Goal: Task Accomplishment & Management: Use online tool/utility

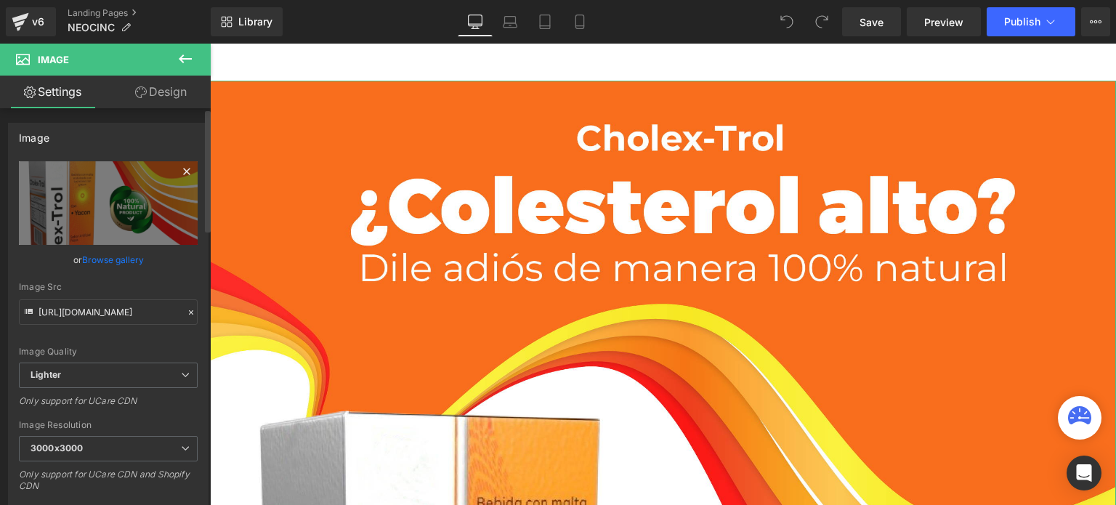
click at [183, 171] on icon at bounding box center [186, 171] width 17 height 17
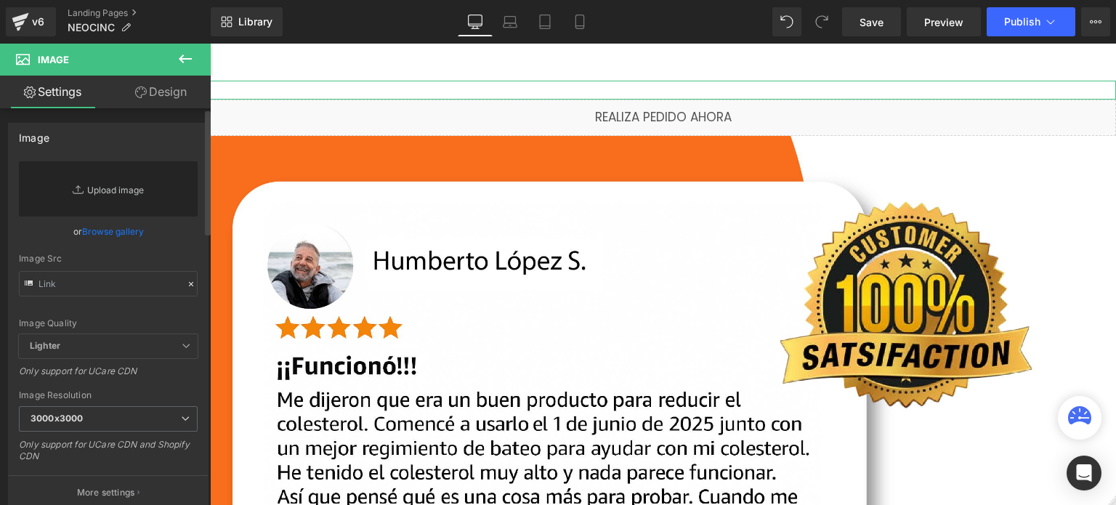
click at [123, 188] on link "Replace Image" at bounding box center [108, 188] width 179 height 55
type input "C:\fakepath\__1 (1).png"
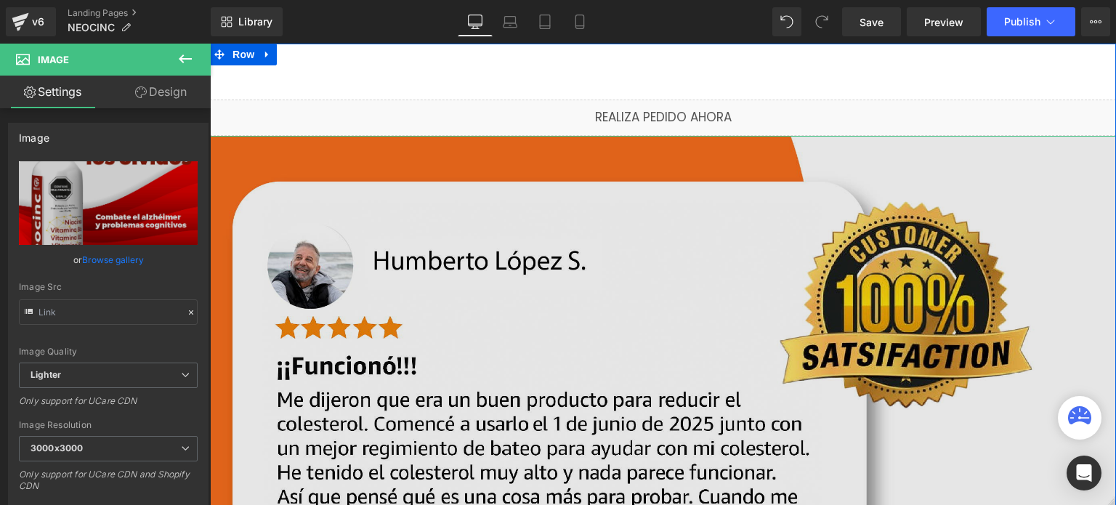
type input "[URL][DOMAIN_NAME]"
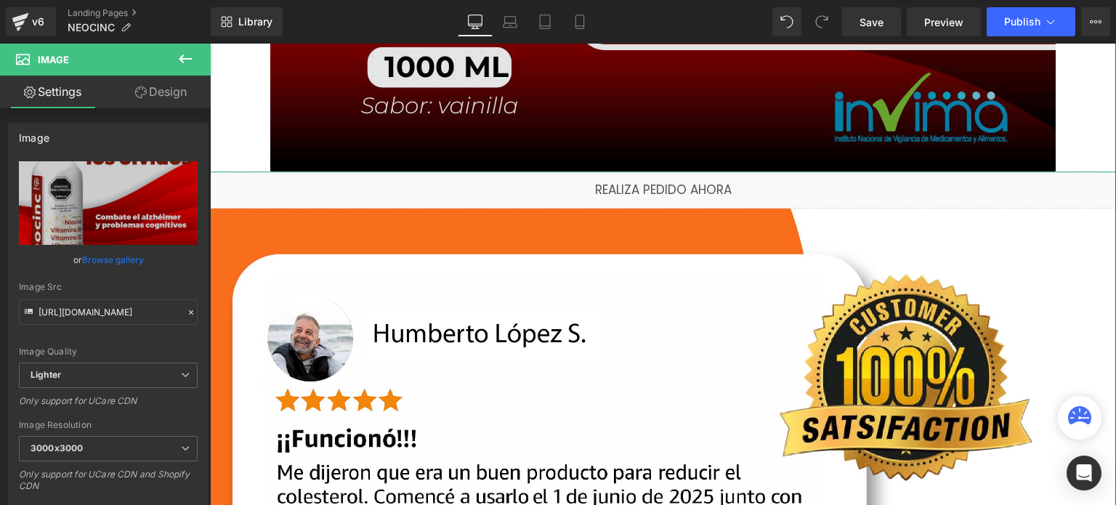
scroll to position [1017, 0]
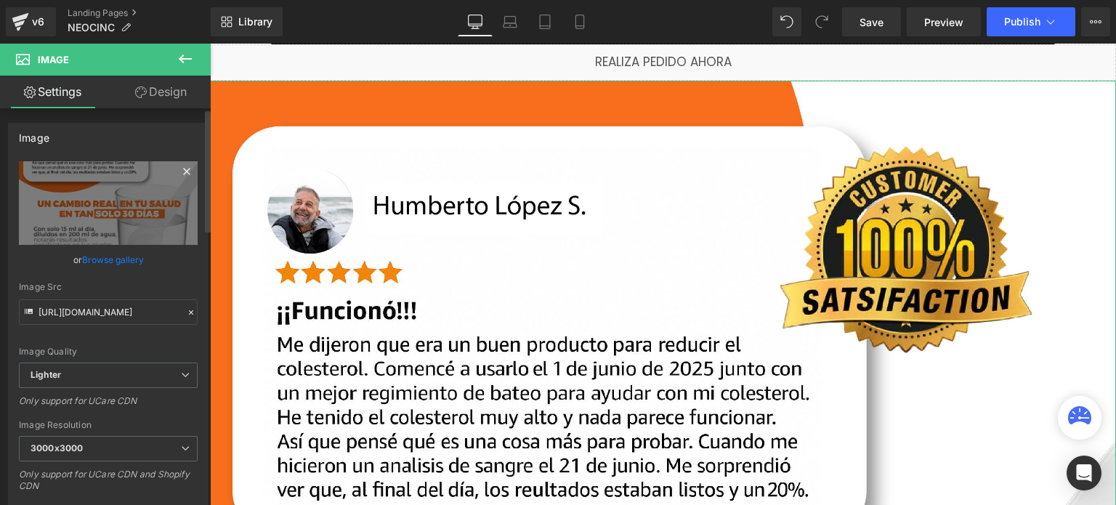
click at [178, 173] on icon at bounding box center [186, 171] width 17 height 17
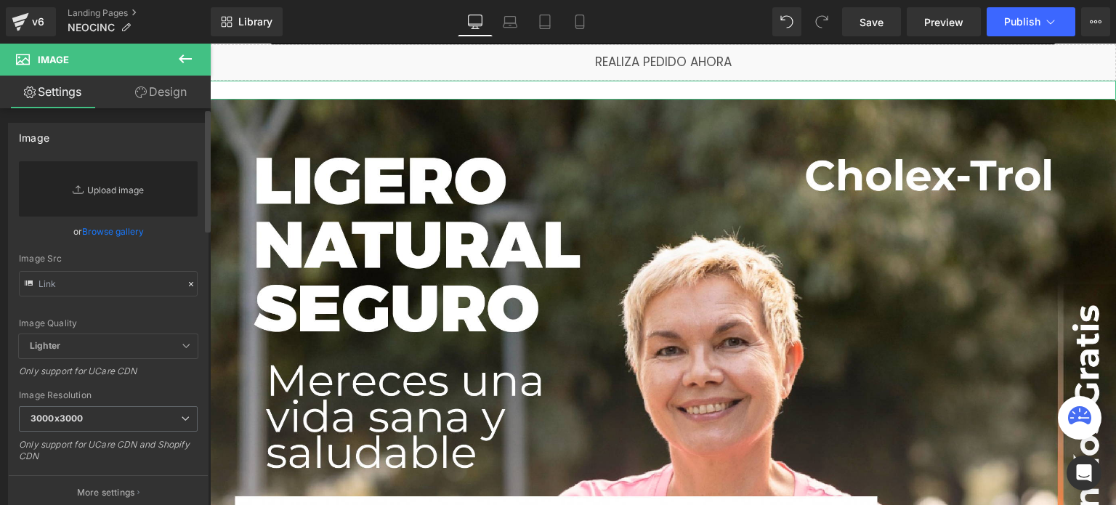
click at [150, 184] on link "Replace Image" at bounding box center [108, 188] width 179 height 55
type input "C:\fakepath\__2 (1).png"
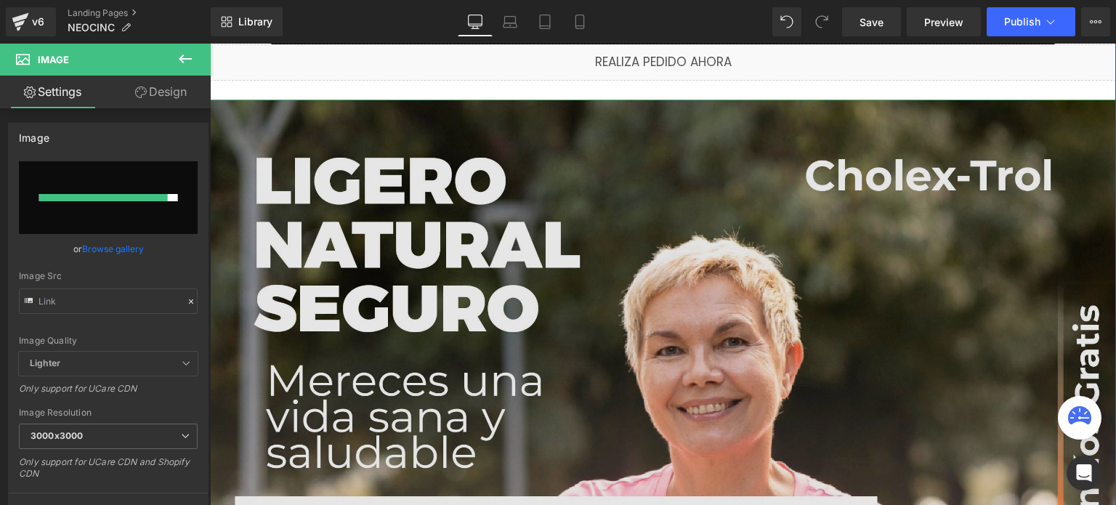
type input "[URL][DOMAIN_NAME]"
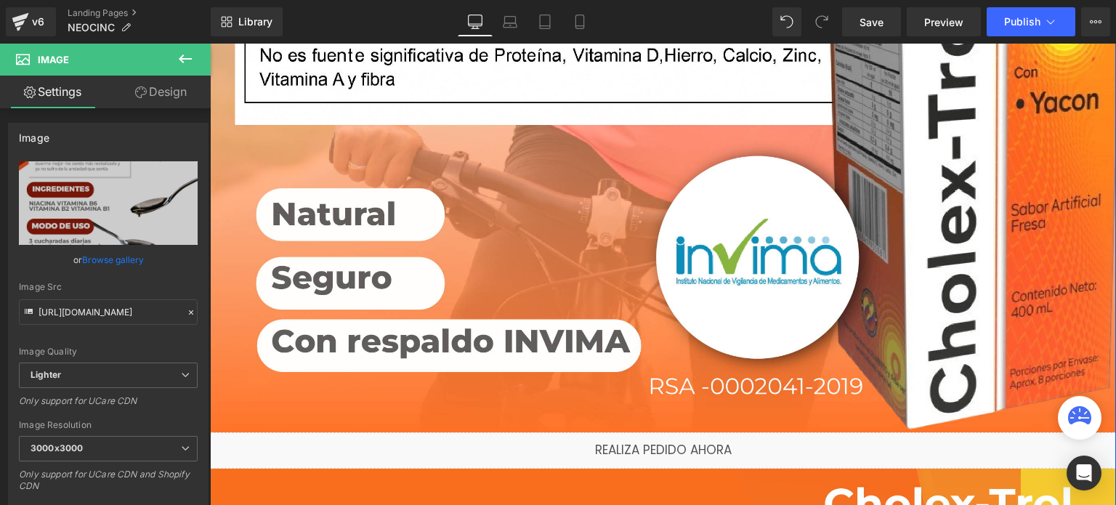
scroll to position [2035, 0]
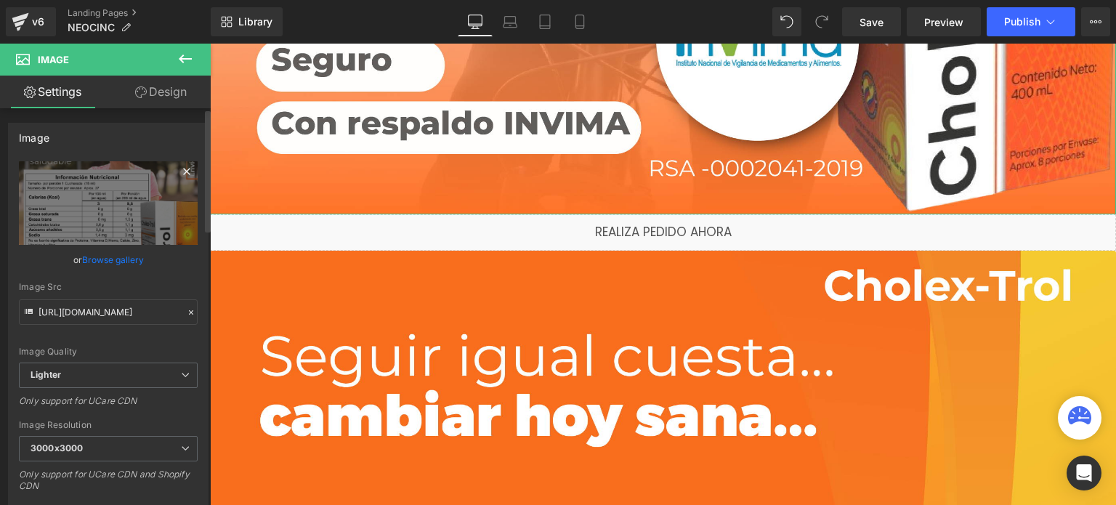
click at [180, 174] on icon at bounding box center [186, 171] width 17 height 17
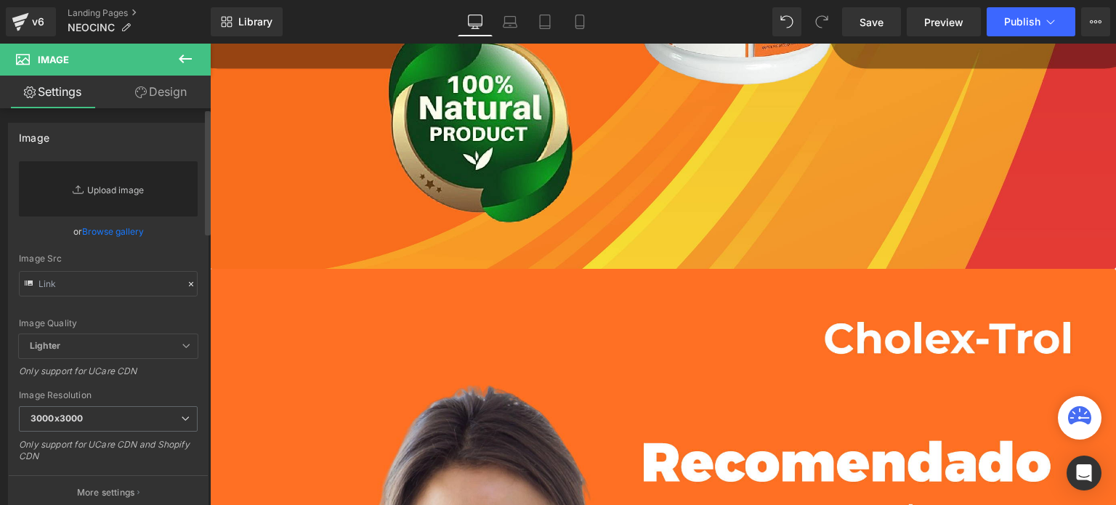
click at [156, 184] on link "Replace Image" at bounding box center [108, 188] width 179 height 55
type input "C:\fakepath\__3 (1).png"
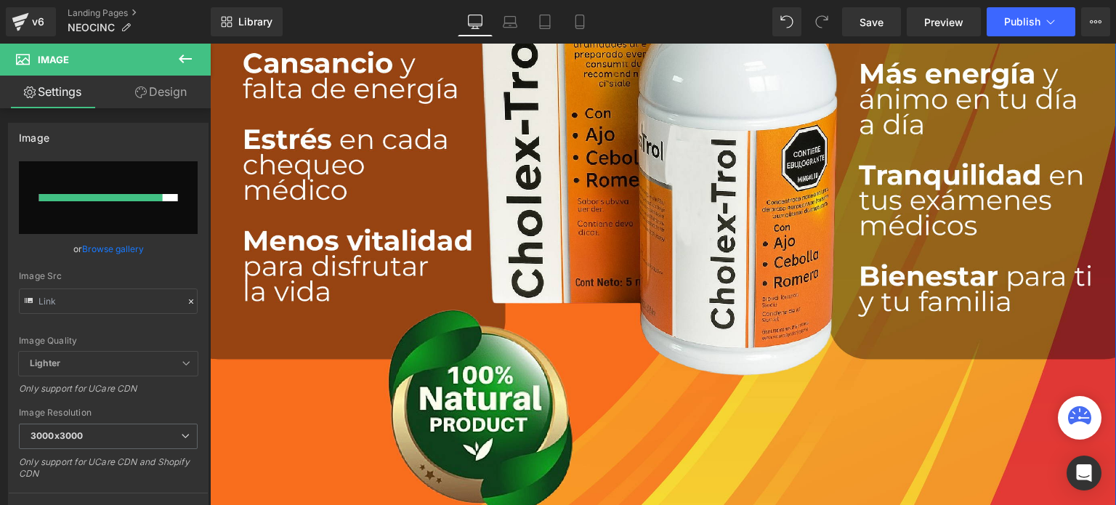
scroll to position [1962, 0]
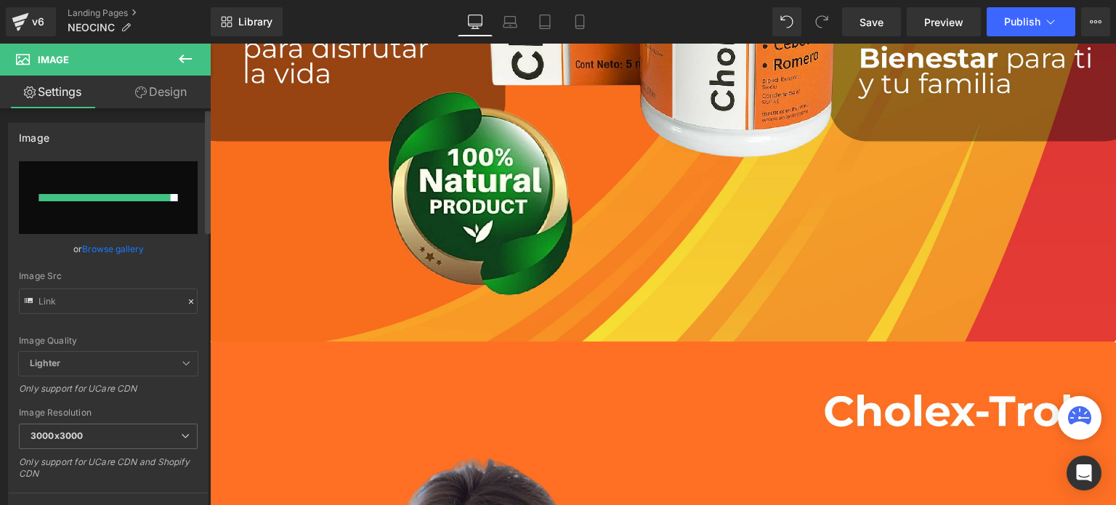
click at [105, 194] on div at bounding box center [105, 197] width 132 height 7
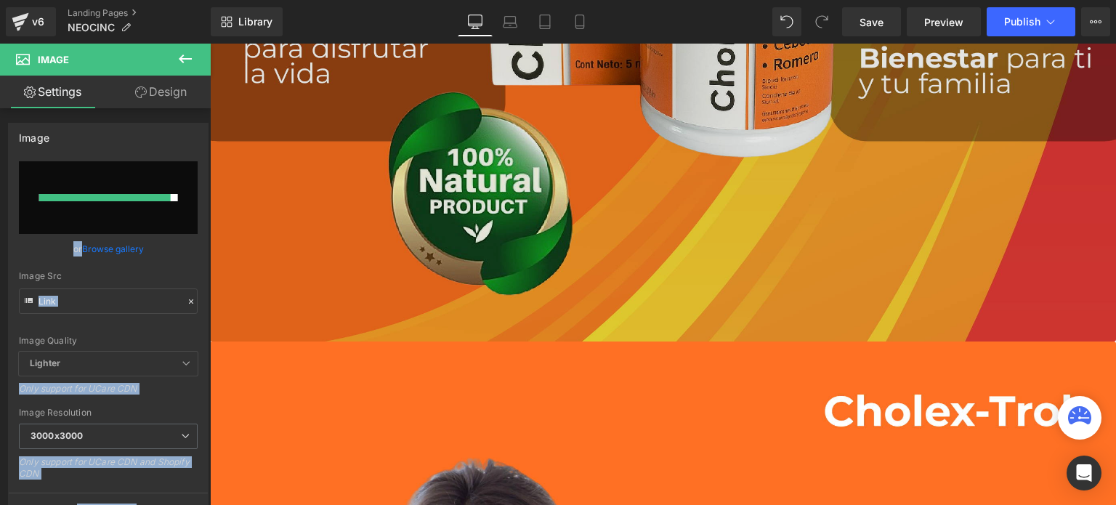
drag, startPoint x: 347, startPoint y: 243, endPoint x: 214, endPoint y: 201, distance: 140.2
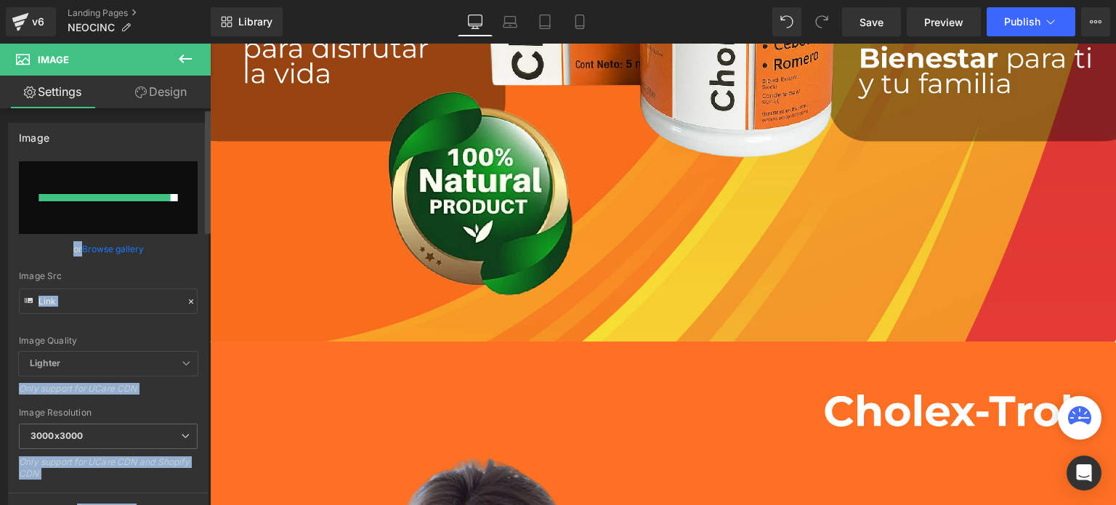
click at [103, 217] on input "file" at bounding box center [108, 197] width 179 height 73
type input "C:\fakepath\__3 (1).png"
click at [163, 269] on div "Image Quality Lighter Lightest Lighter Lighter Lightest Only support for UCare …" at bounding box center [108, 256] width 179 height 190
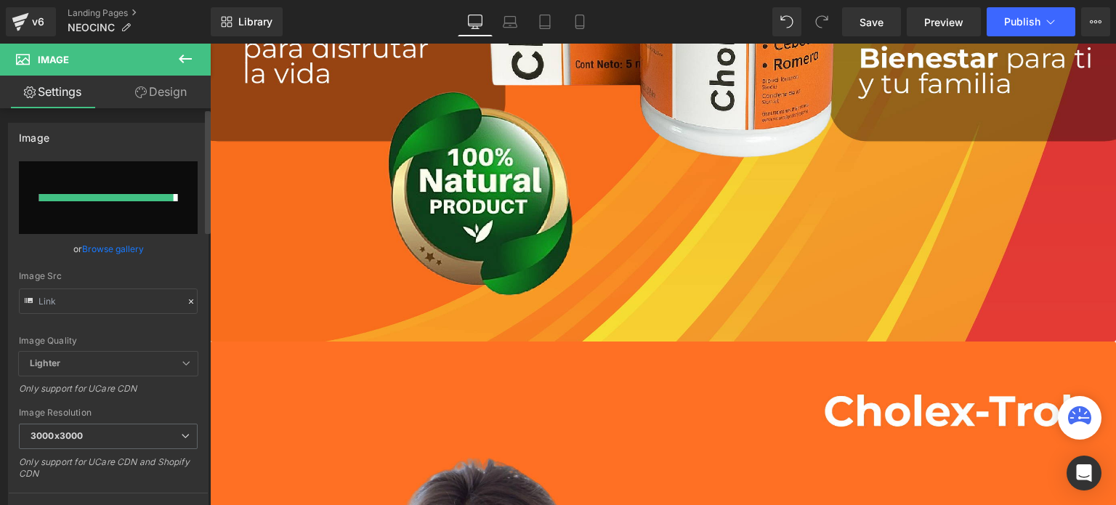
type input "[URL][DOMAIN_NAME]"
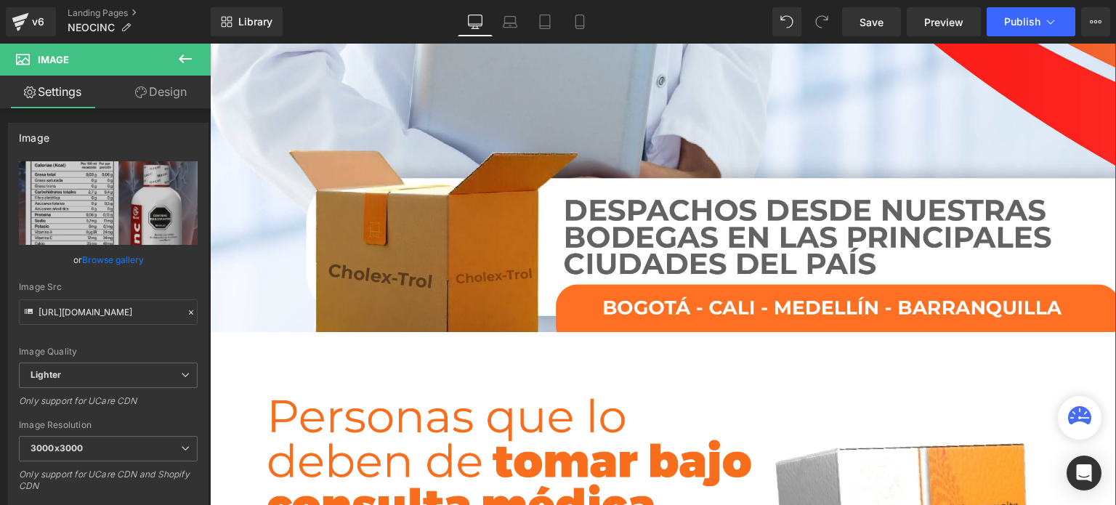
scroll to position [3197, 0]
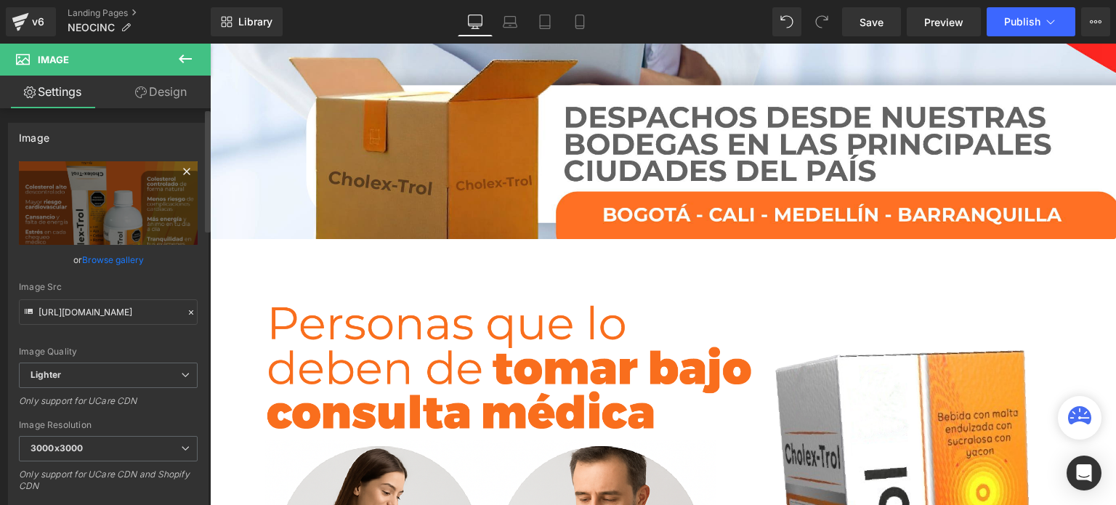
click at [181, 173] on icon at bounding box center [186, 171] width 17 height 17
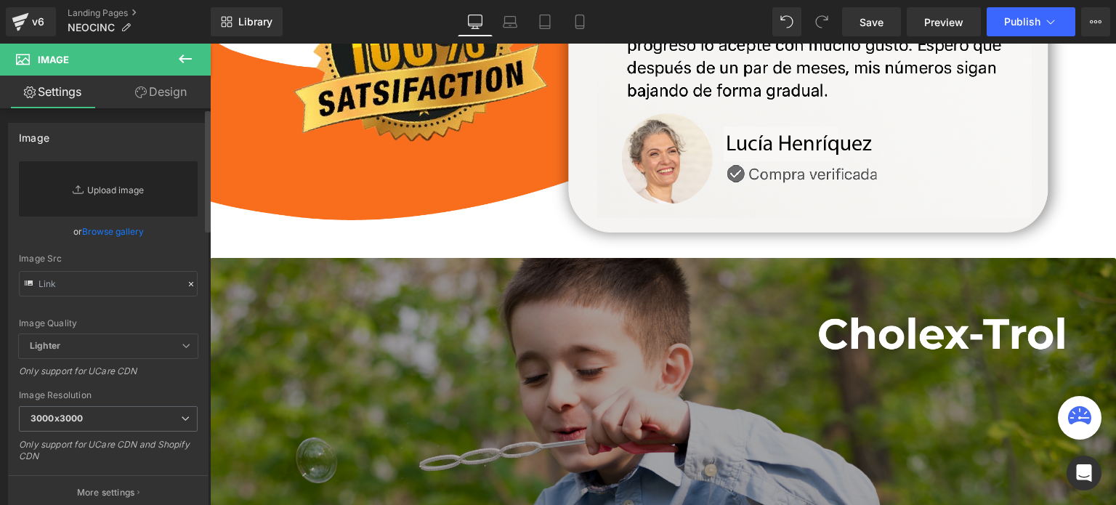
click at [131, 193] on link "Replace Image" at bounding box center [108, 188] width 179 height 55
type input "C:\fakepath\__4 (1).png"
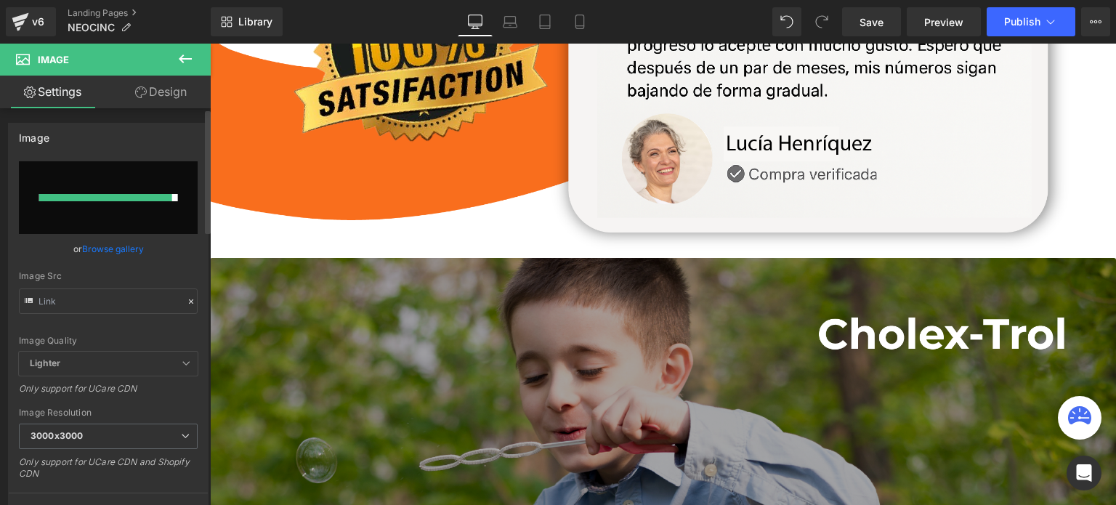
type input "[URL][DOMAIN_NAME]"
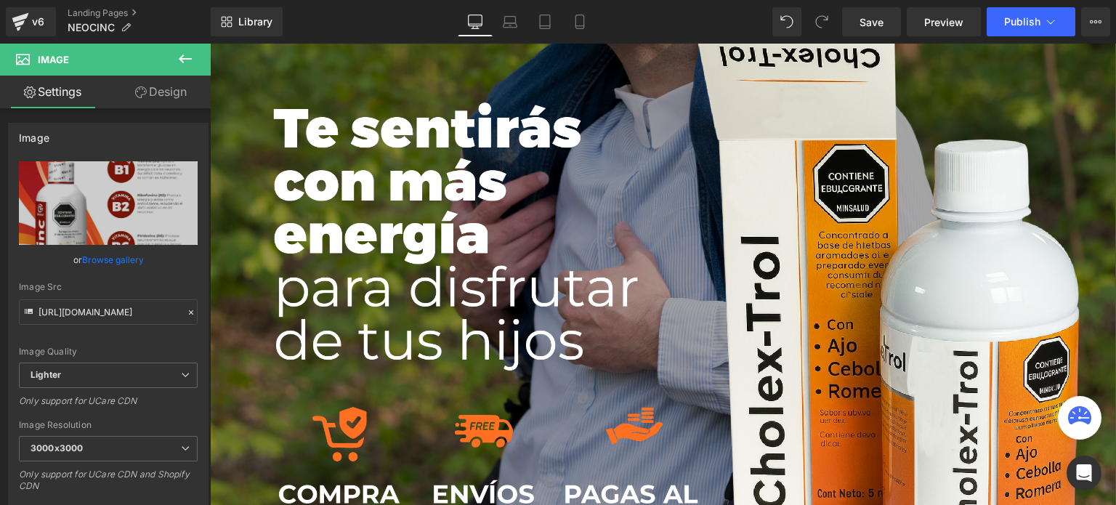
scroll to position [3997, 0]
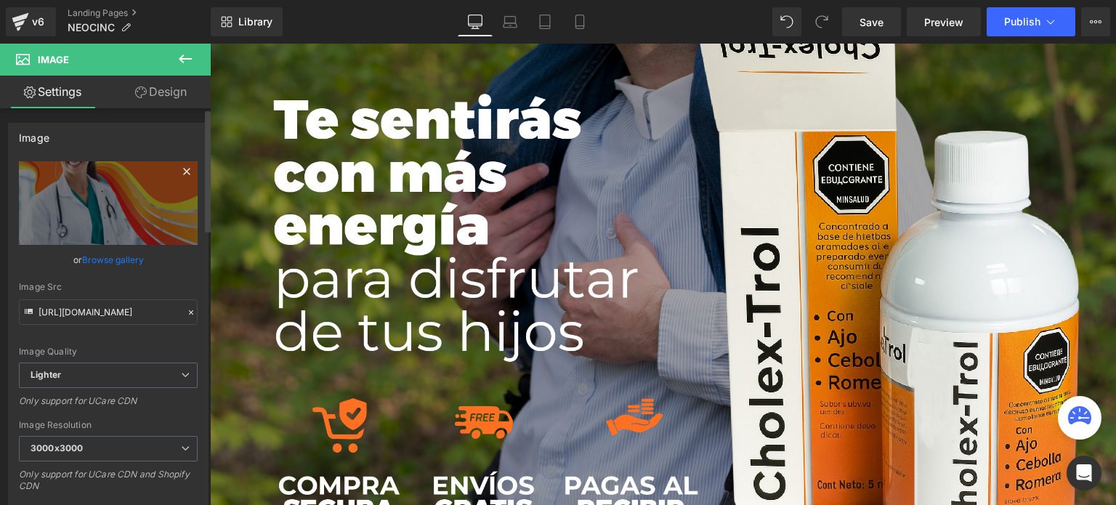
click at [179, 171] on icon at bounding box center [186, 171] width 17 height 17
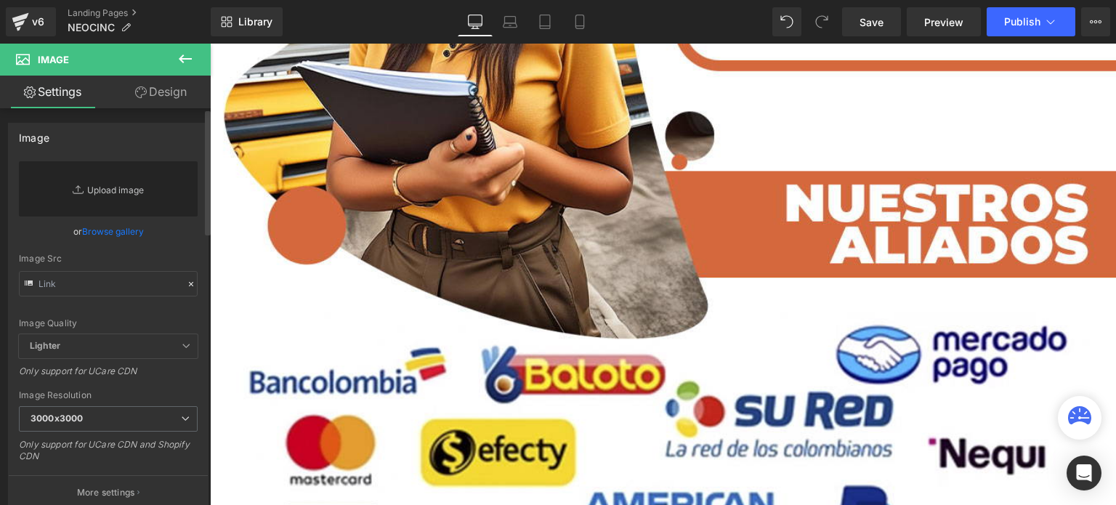
click at [122, 190] on link "Replace Image" at bounding box center [108, 188] width 179 height 55
type input "C:\fakepath\__5 (1).png"
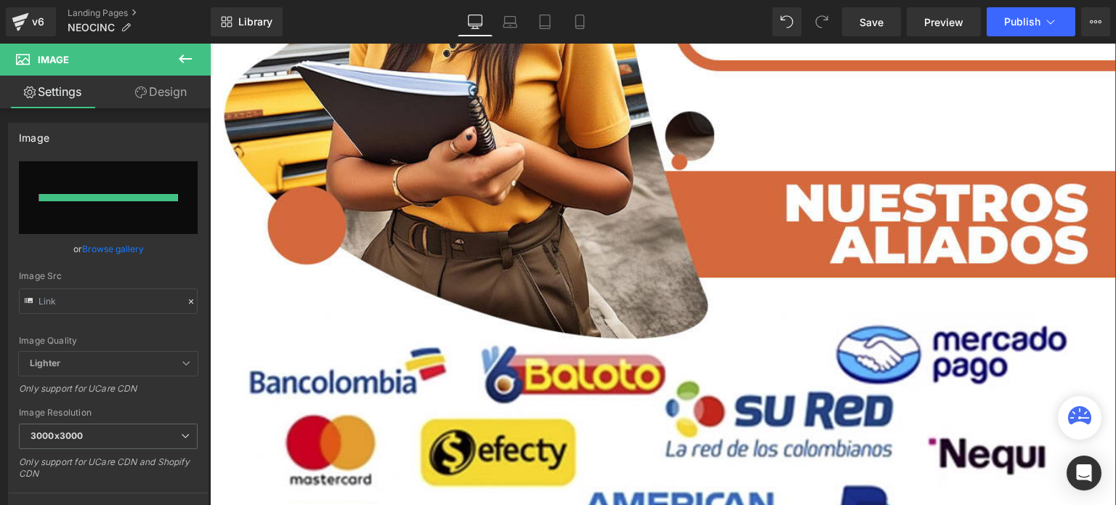
type input "[URL][DOMAIN_NAME]"
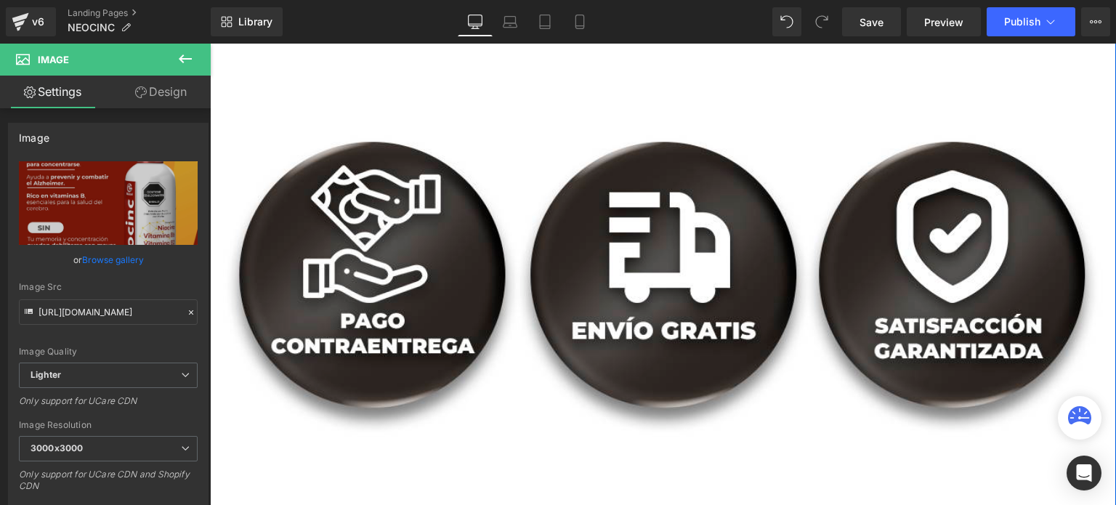
scroll to position [5159, 0]
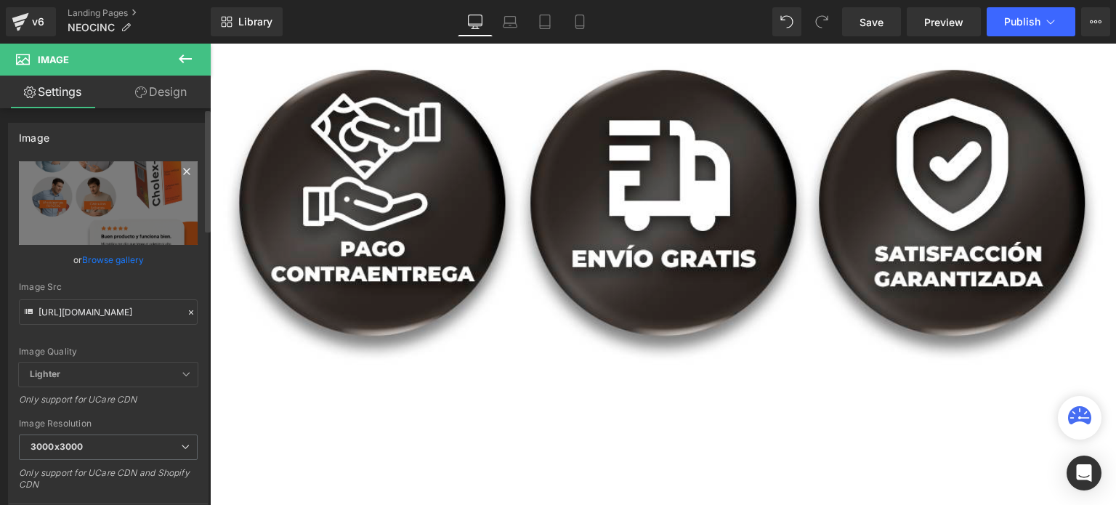
click at [182, 171] on icon at bounding box center [186, 171] width 17 height 17
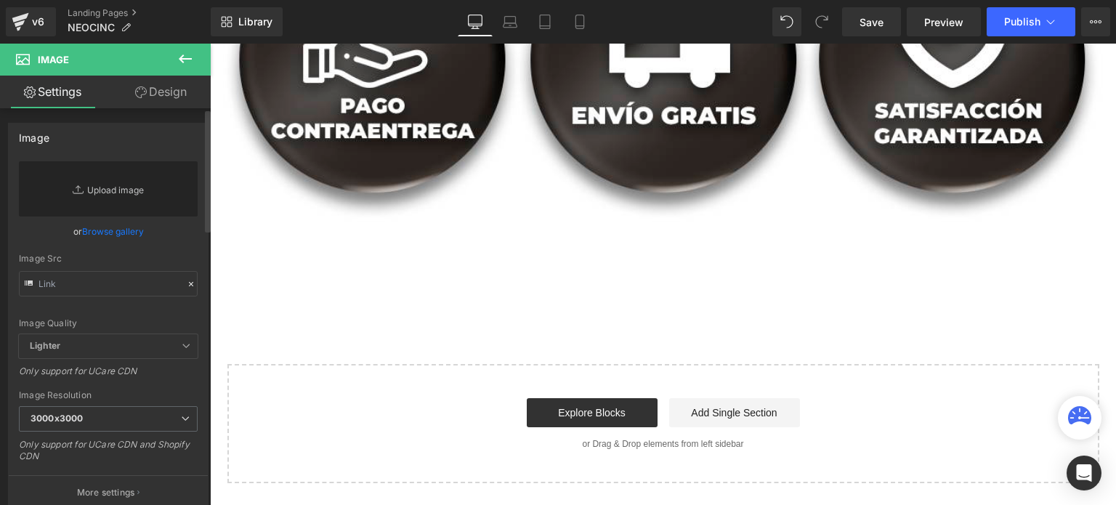
click at [122, 196] on link "Replace Image" at bounding box center [108, 188] width 179 height 55
type input "C:\fakepath\__6 (1).png"
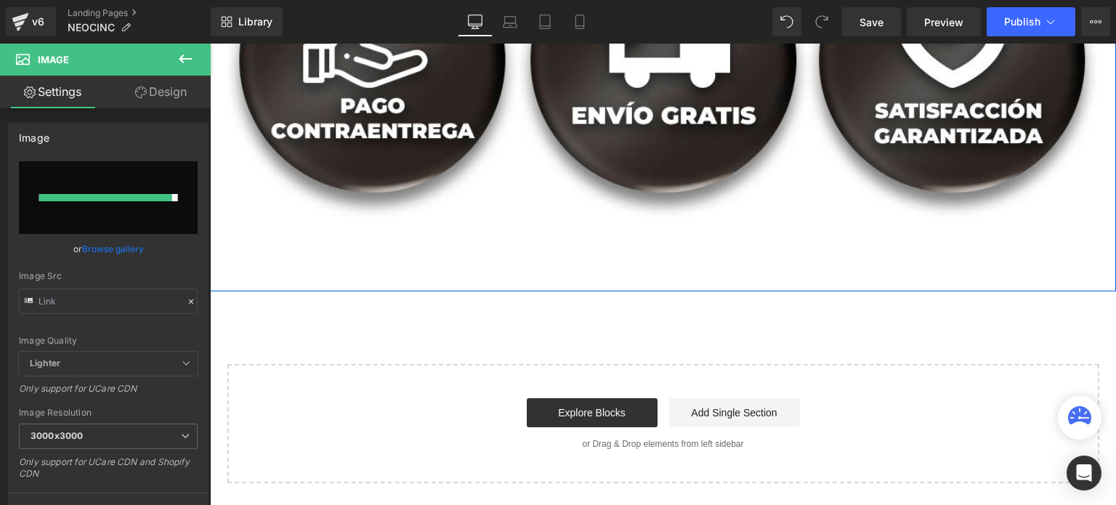
type input "[URL][DOMAIN_NAME]"
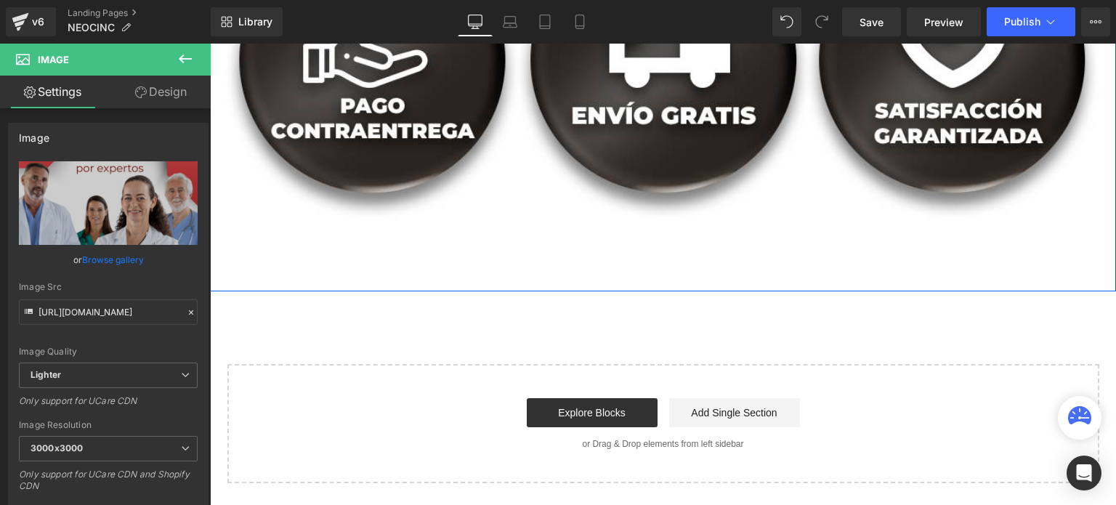
scroll to position [5959, 0]
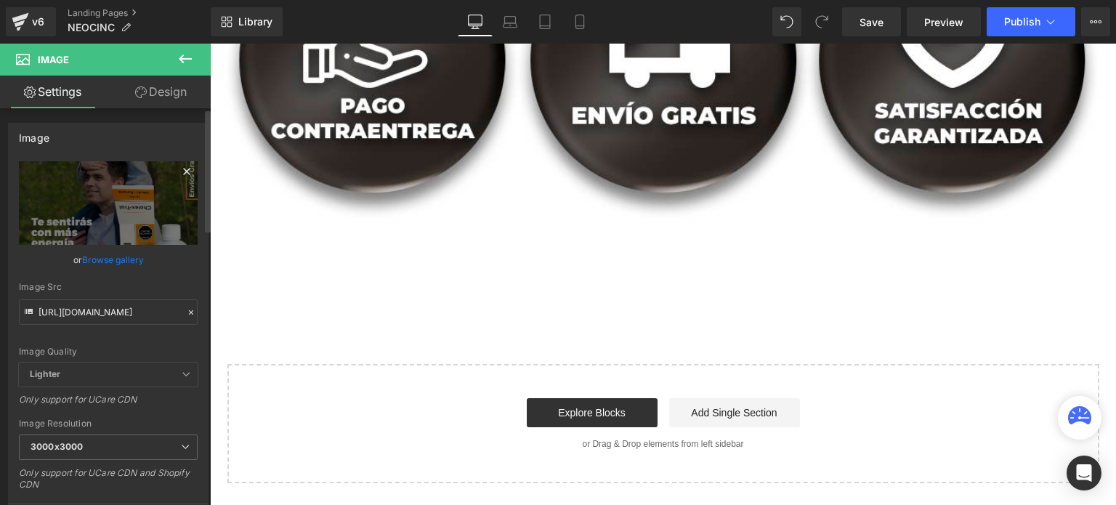
click at [183, 170] on icon at bounding box center [186, 171] width 7 height 7
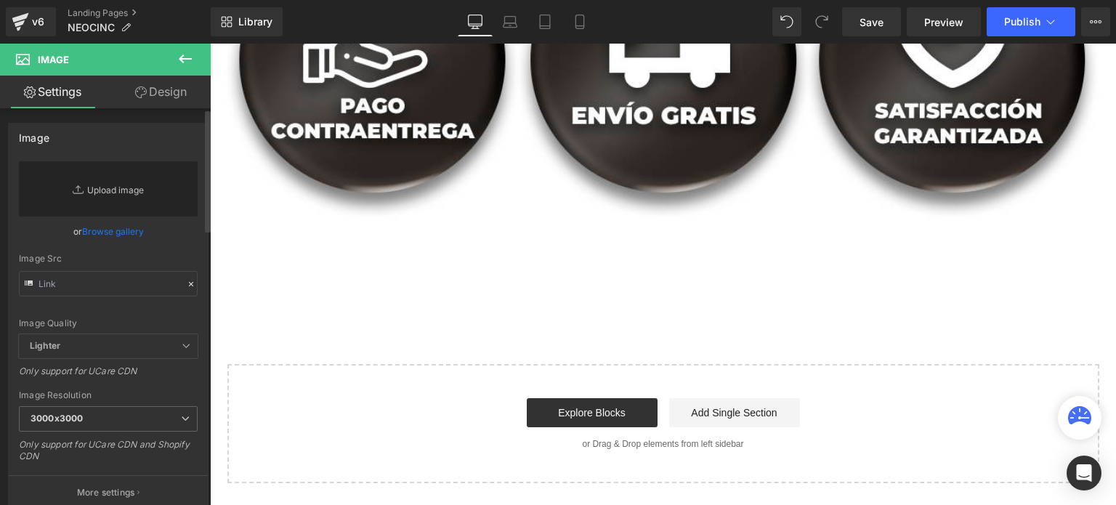
click at [134, 196] on link "Replace Image" at bounding box center [108, 188] width 179 height 55
type input "C:\fakepath\__7 (1).png"
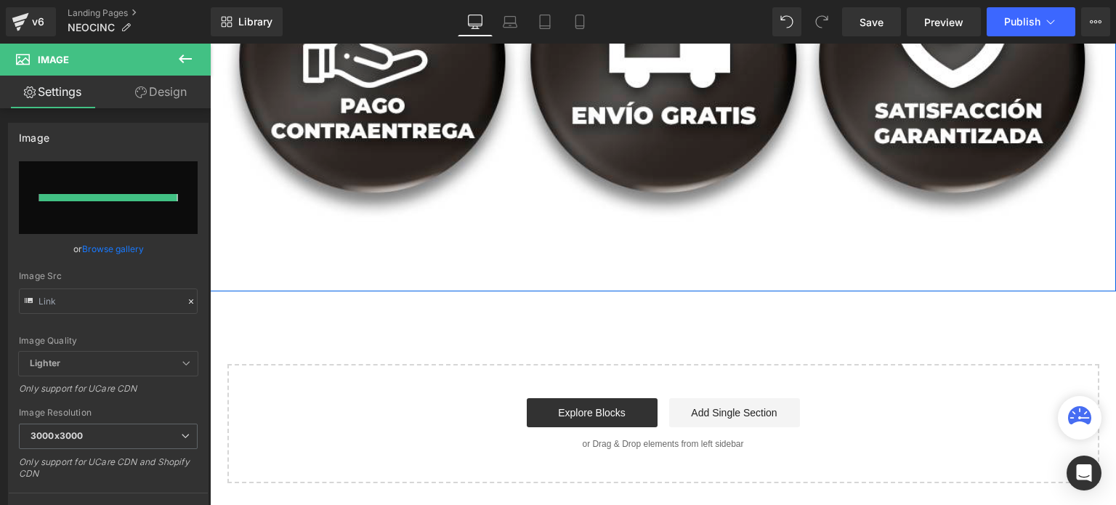
type input "[URL][DOMAIN_NAME]"
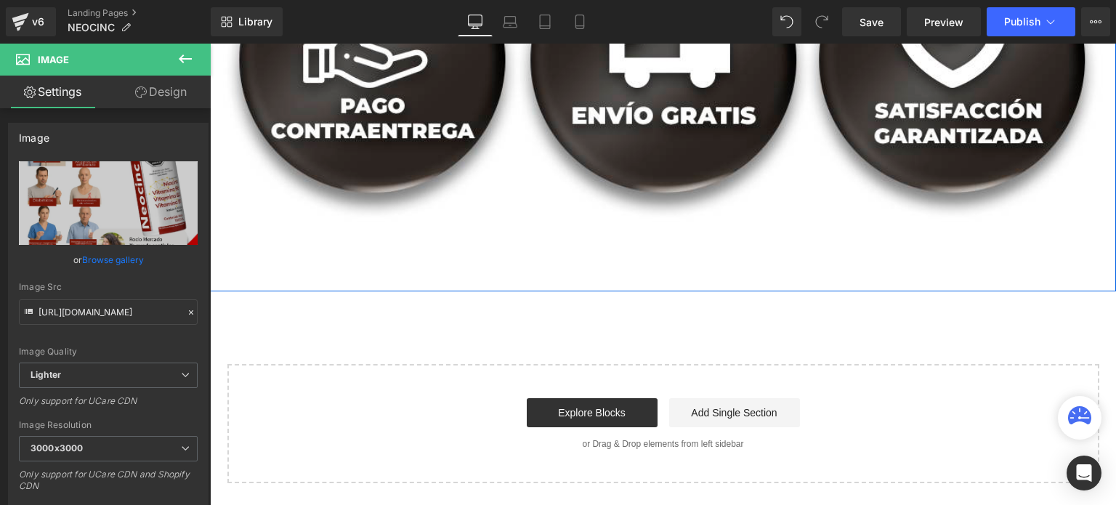
scroll to position [6903, 0]
click at [166, 133] on div "Image" at bounding box center [108, 138] width 199 height 28
click at [190, 62] on icon at bounding box center [185, 58] width 17 height 17
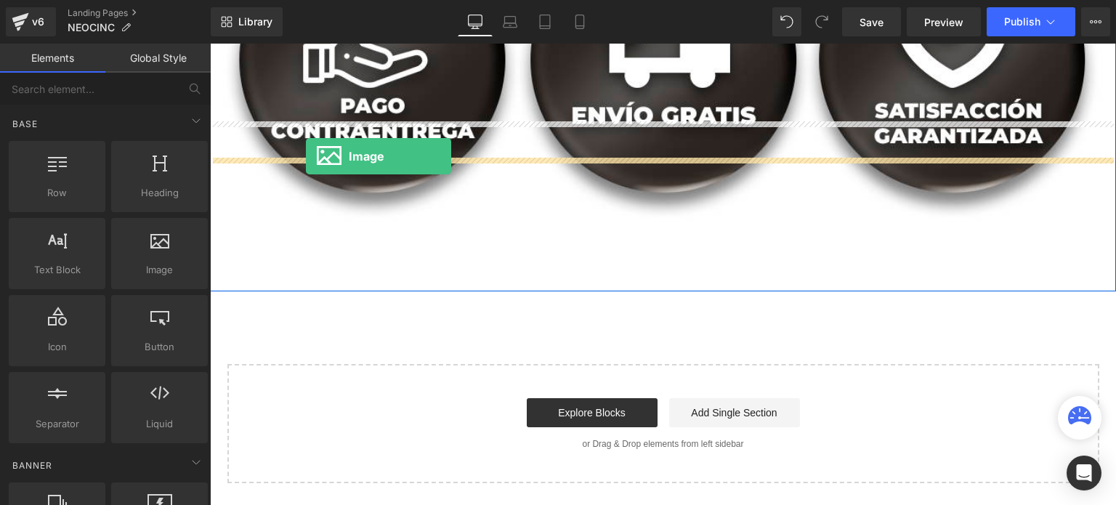
drag, startPoint x: 360, startPoint y: 296, endPoint x: 306, endPoint y: 156, distance: 149.8
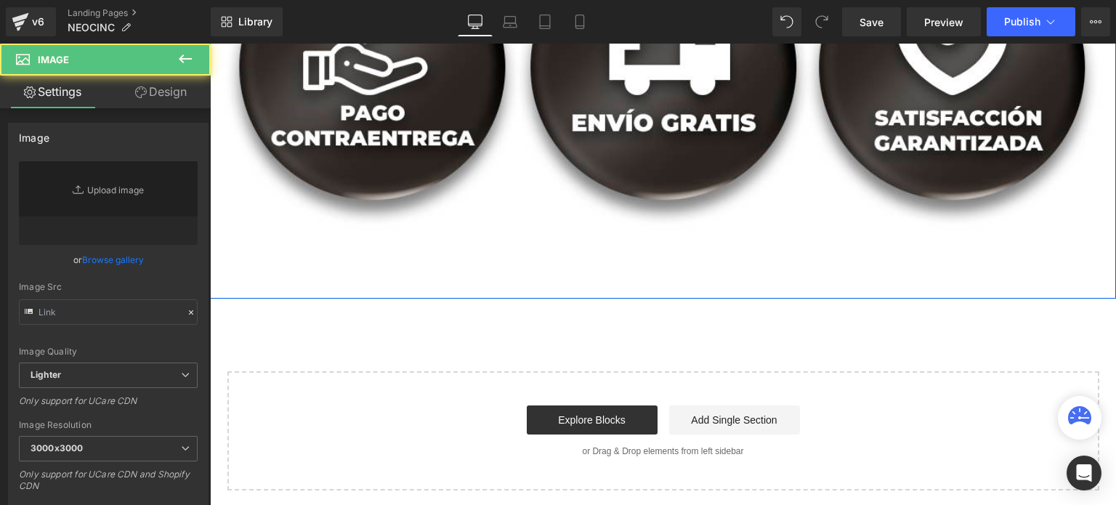
type input "//[DOMAIN_NAME][URL]"
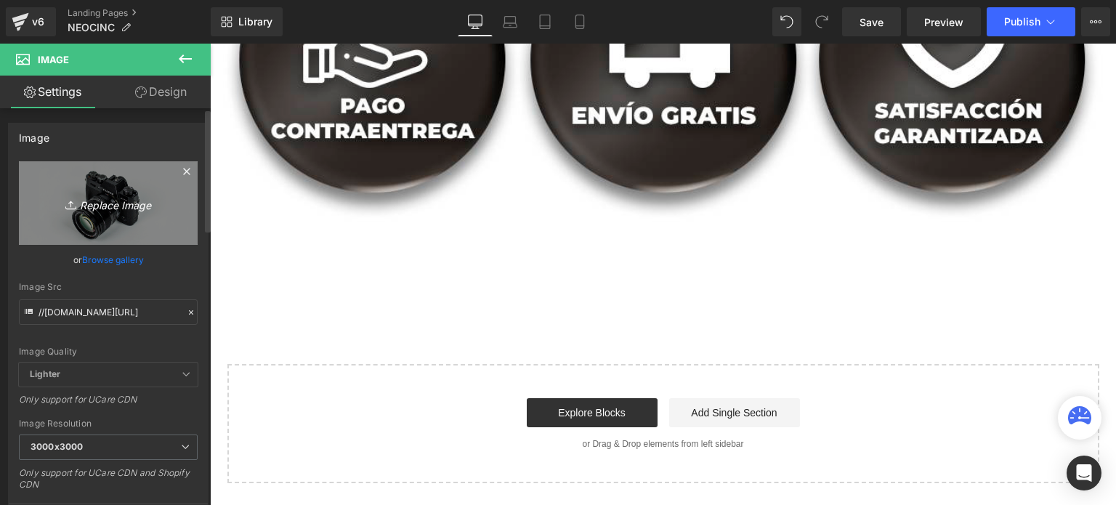
click at [178, 169] on icon at bounding box center [186, 171] width 17 height 17
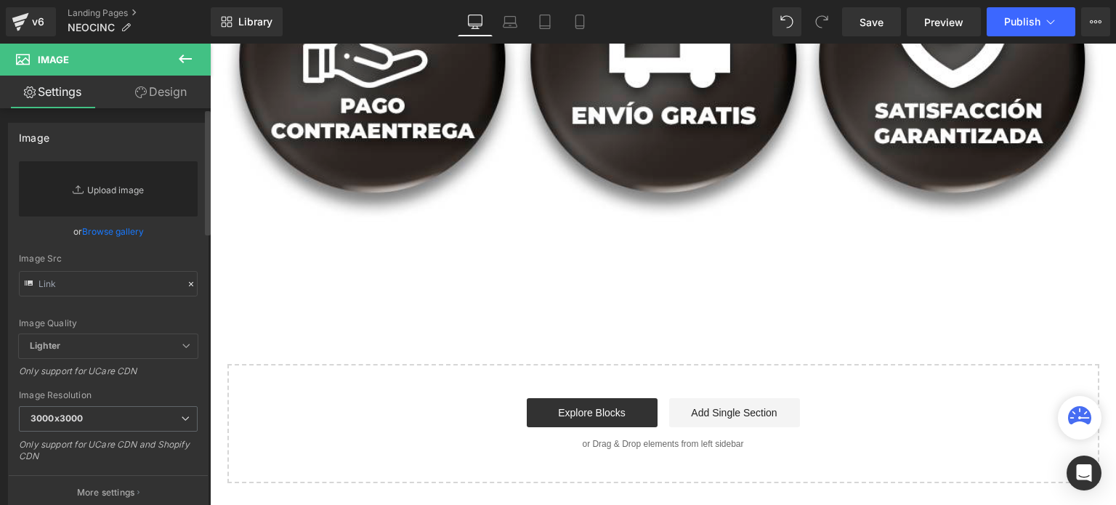
click at [97, 180] on link "Replace Image" at bounding box center [108, 188] width 179 height 55
type input "C:\fakepath\__8.png"
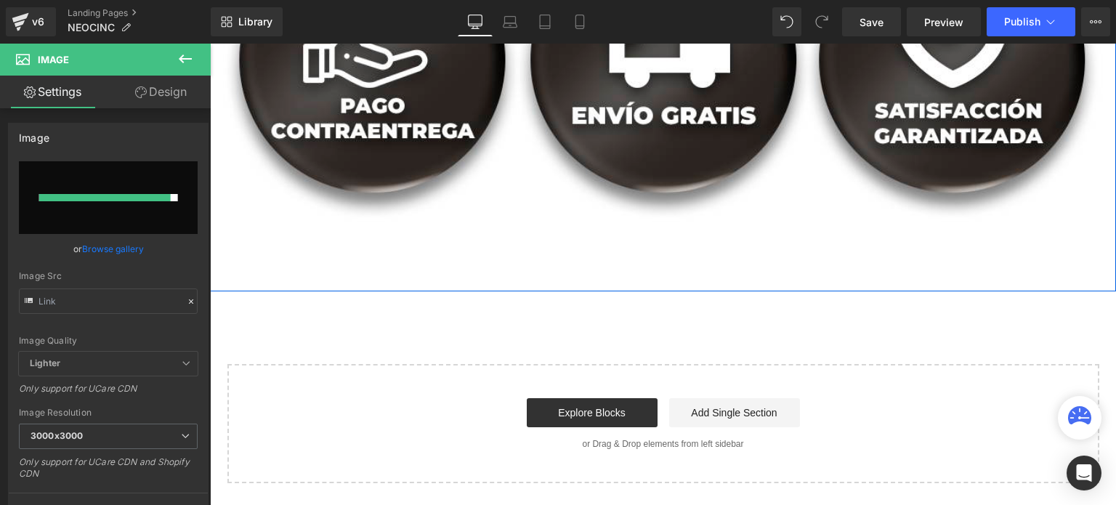
scroll to position [6976, 0]
click at [131, 206] on input "file" at bounding box center [108, 197] width 179 height 73
type input "C:\fakepath\__8.png"
type input "[URL][DOMAIN_NAME]"
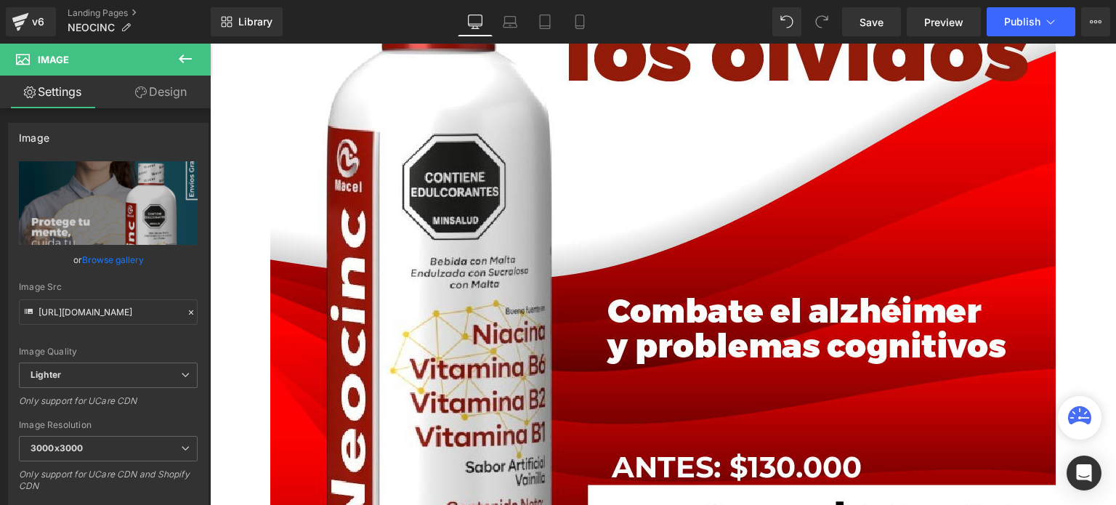
scroll to position [0, 0]
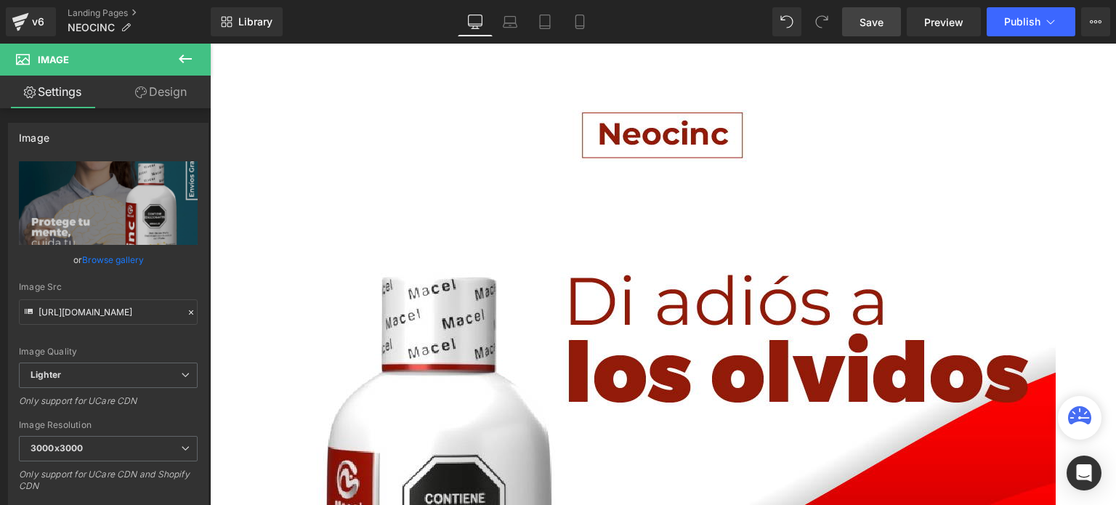
click at [881, 25] on span "Save" at bounding box center [872, 22] width 24 height 15
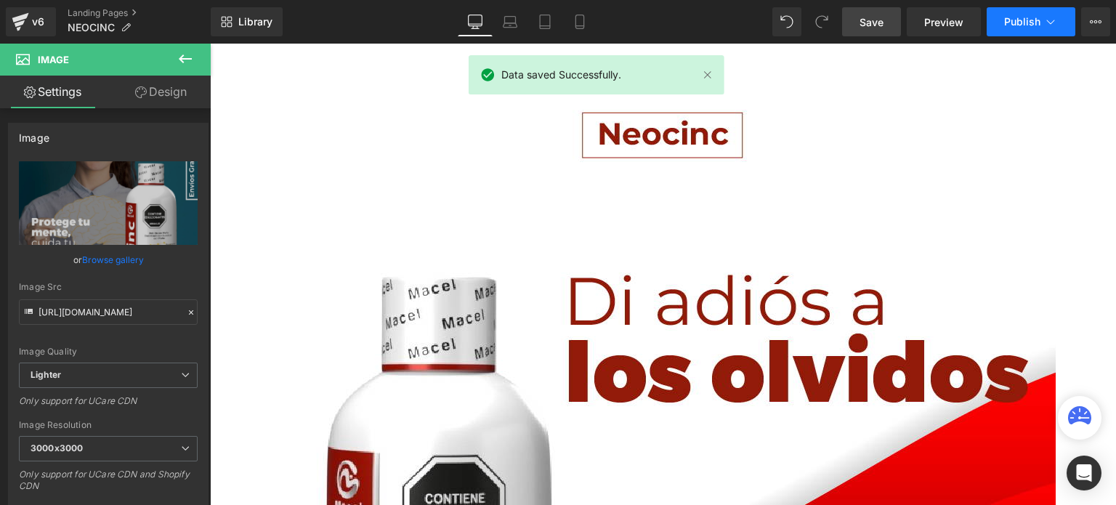
click at [1055, 28] on icon at bounding box center [1050, 22] width 15 height 15
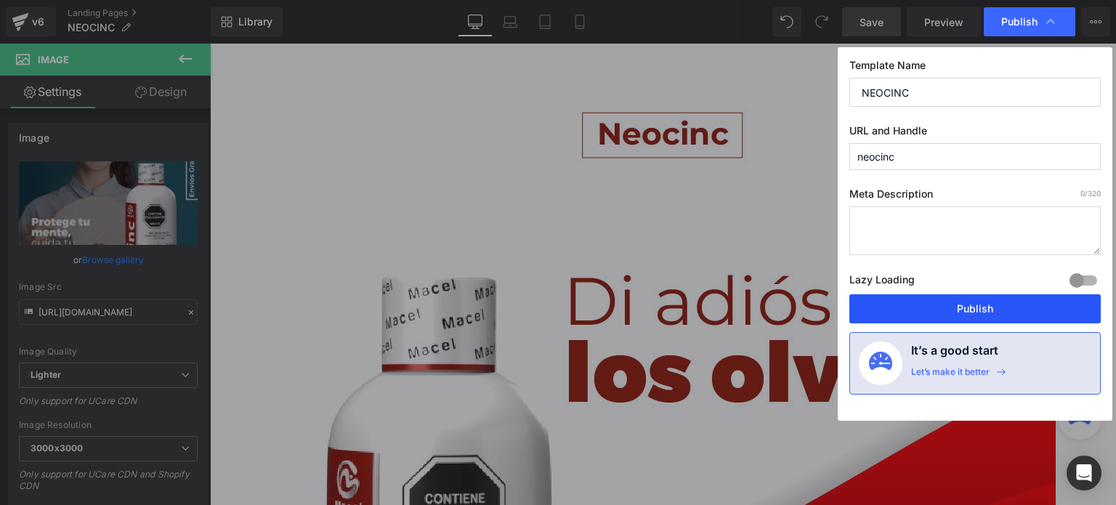
click at [956, 310] on button "Publish" at bounding box center [974, 308] width 251 height 29
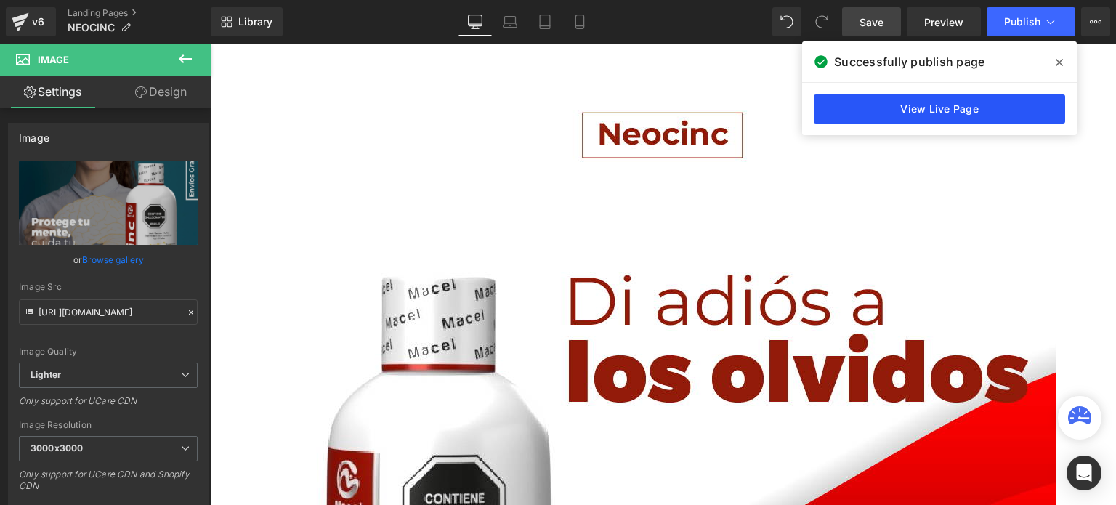
click at [866, 110] on link "View Live Page" at bounding box center [939, 108] width 251 height 29
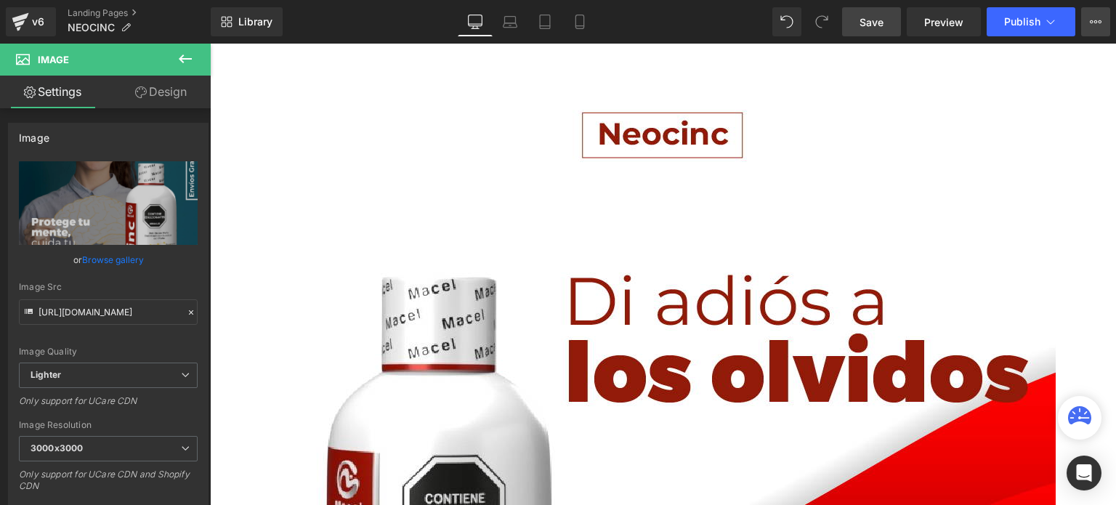
click at [1096, 20] on icon at bounding box center [1096, 22] width 12 height 12
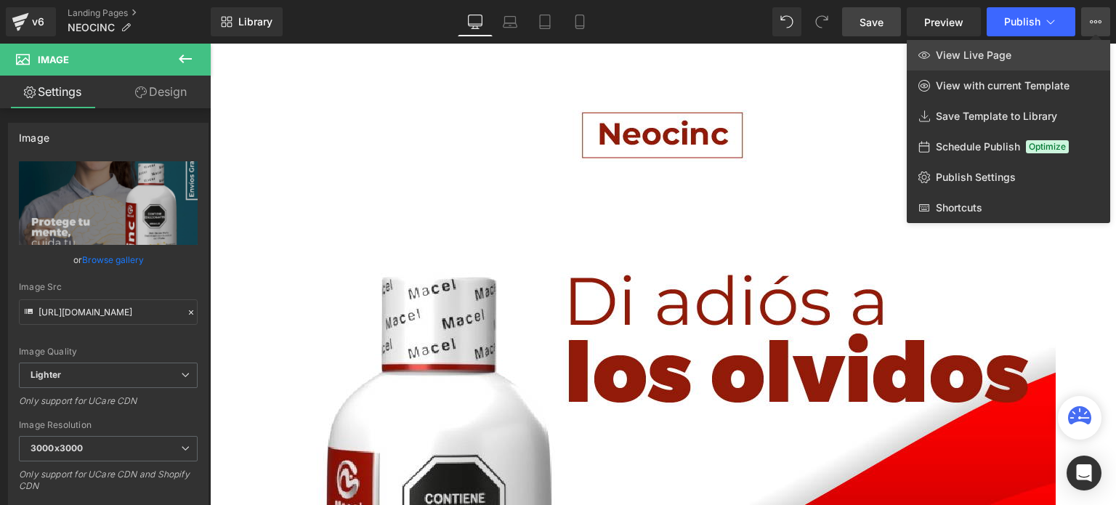
click at [974, 66] on link "View Live Page" at bounding box center [1008, 55] width 203 height 31
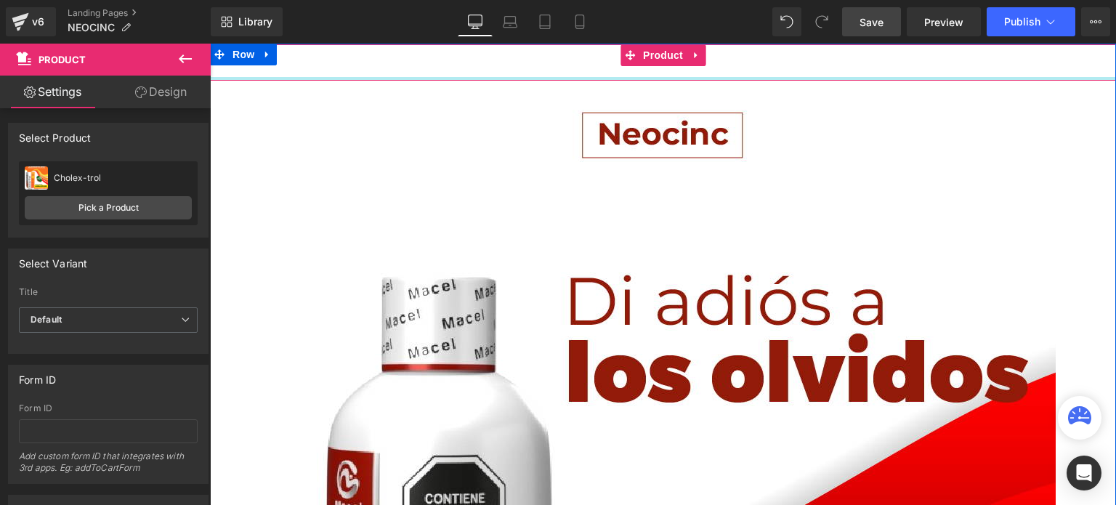
drag, startPoint x: 529, startPoint y: 79, endPoint x: 535, endPoint y: 48, distance: 31.8
click at [535, 48] on div "Add To Cart (P) Cart Button Product" at bounding box center [663, 62] width 906 height 36
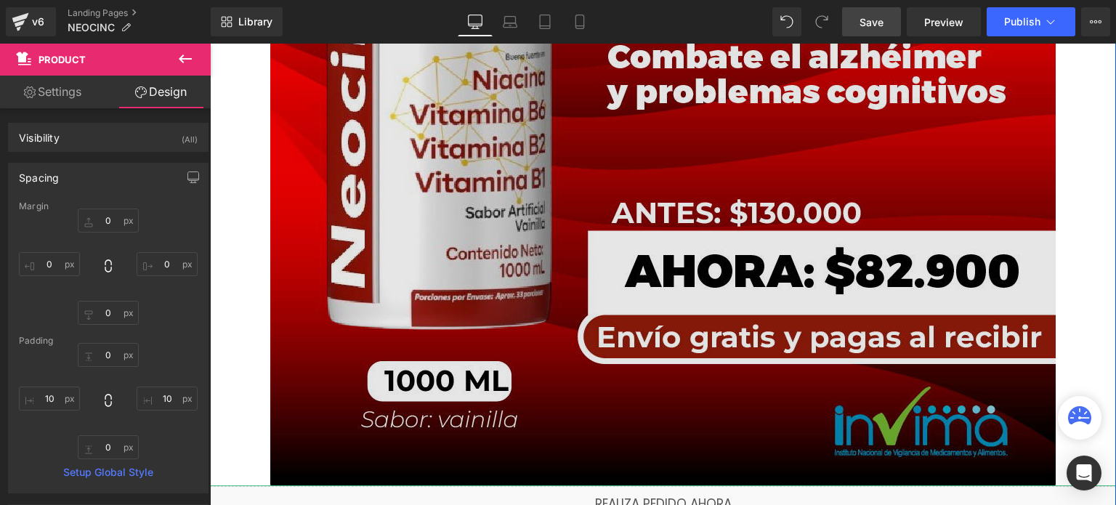
scroll to position [727, 0]
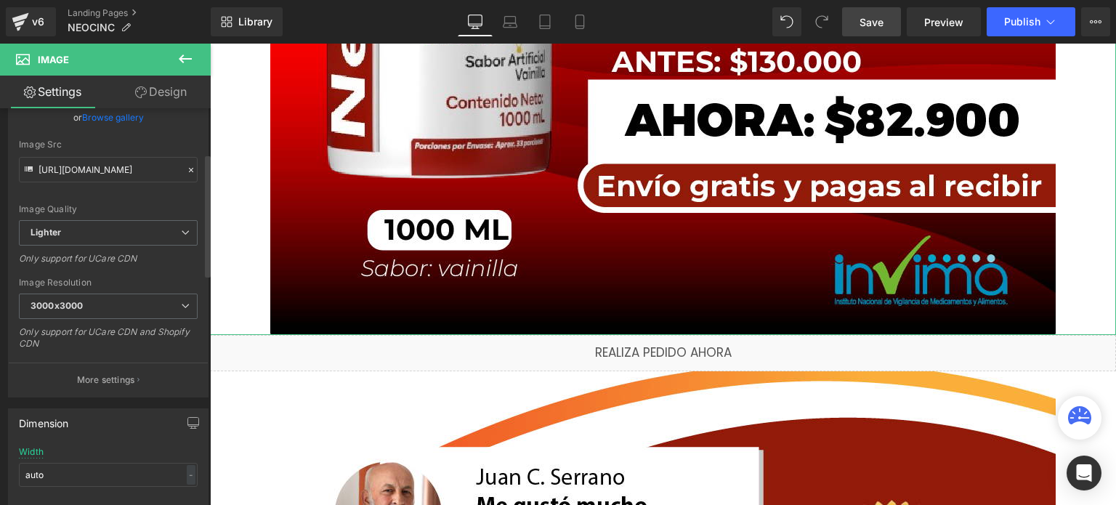
scroll to position [145, 0]
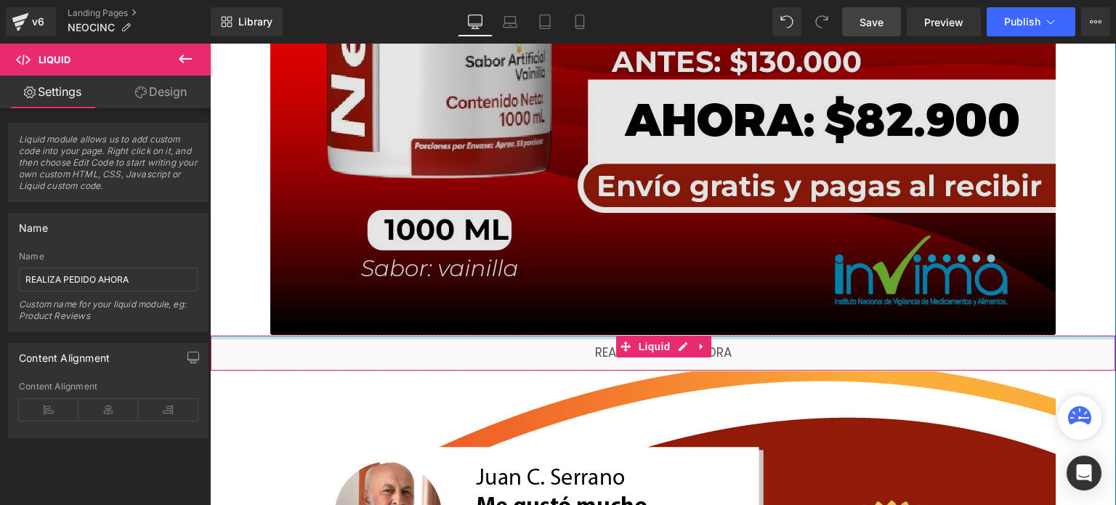
drag, startPoint x: 568, startPoint y: 336, endPoint x: 543, endPoint y: 262, distance: 79.1
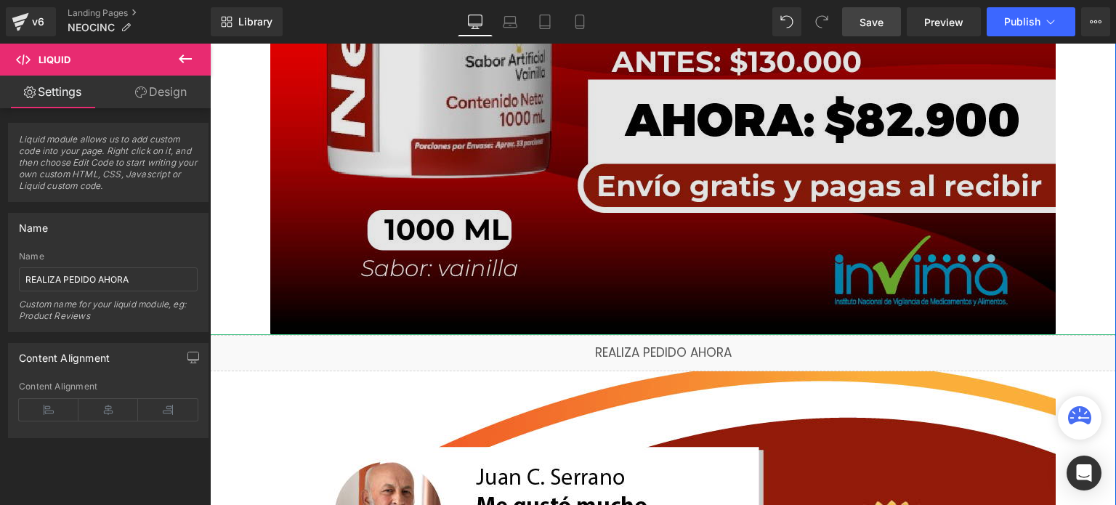
drag, startPoint x: 903, startPoint y: 335, endPoint x: 896, endPoint y: 310, distance: 25.6
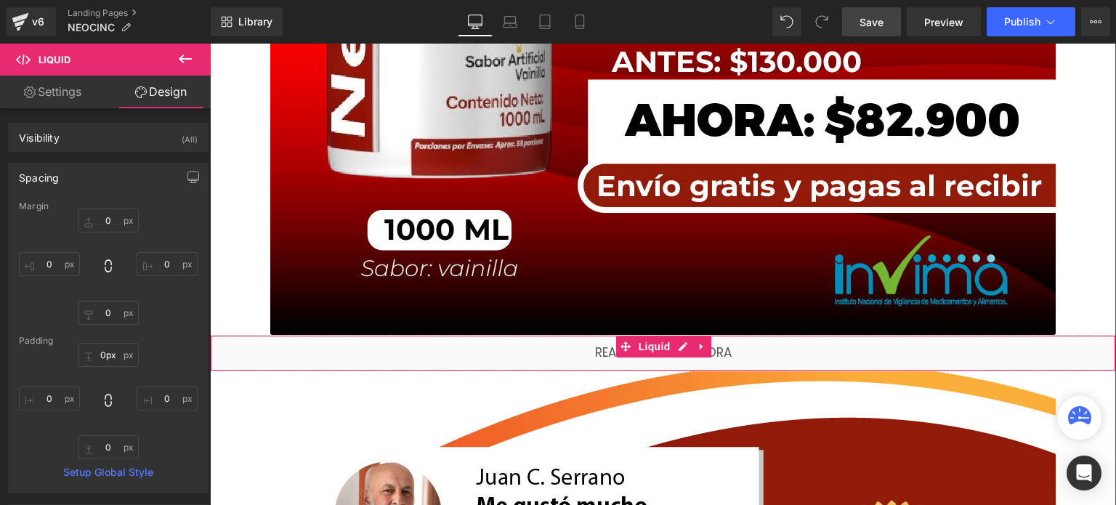
drag, startPoint x: 550, startPoint y: 337, endPoint x: 549, endPoint y: 352, distance: 14.6
click at [549, 352] on div "Liquid" at bounding box center [663, 353] width 906 height 36
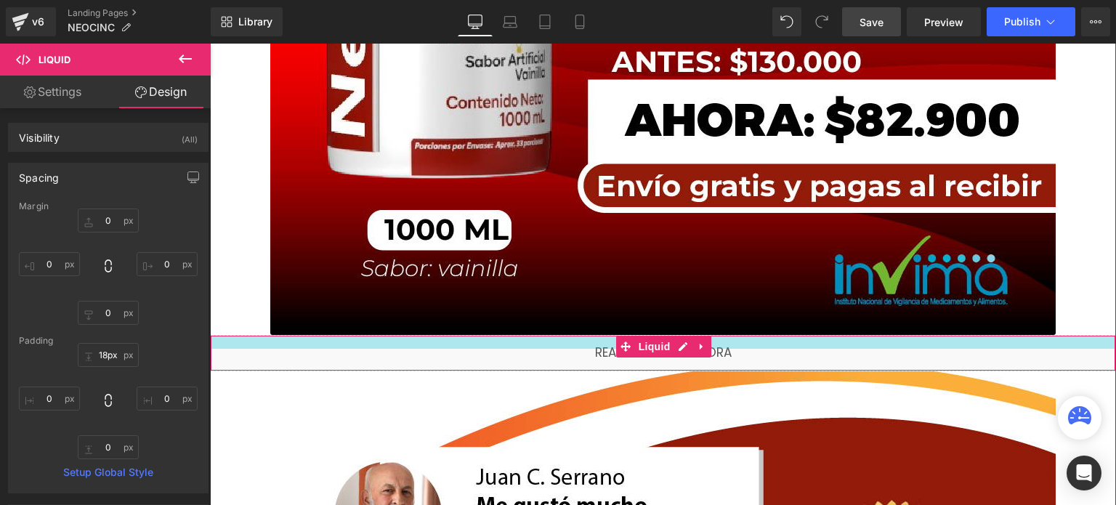
drag, startPoint x: 552, startPoint y: 336, endPoint x: 549, endPoint y: 350, distance: 13.3
click at [549, 350] on div "Liquid" at bounding box center [663, 353] width 906 height 36
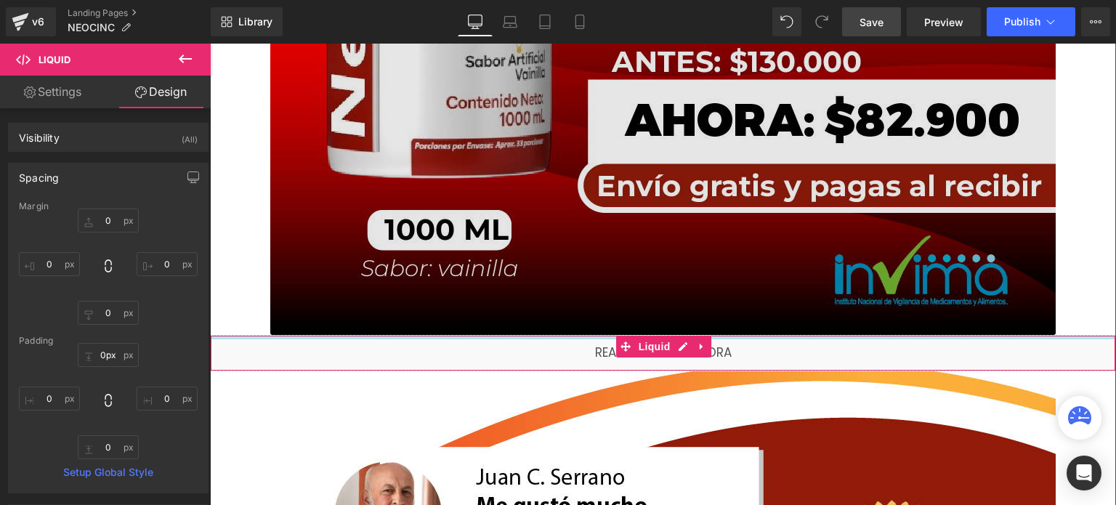
drag, startPoint x: 547, startPoint y: 344, endPoint x: 546, endPoint y: 319, distance: 25.5
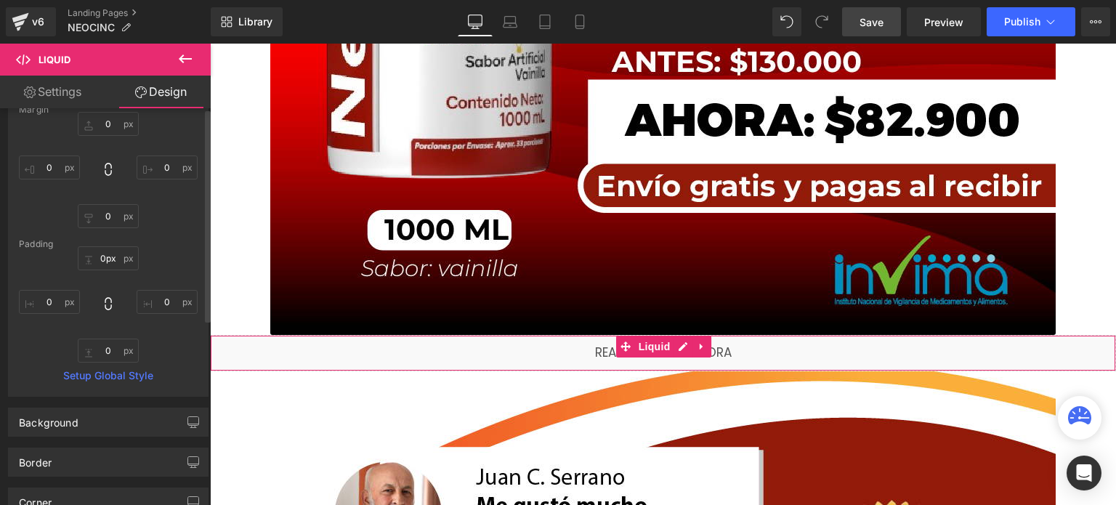
scroll to position [0, 0]
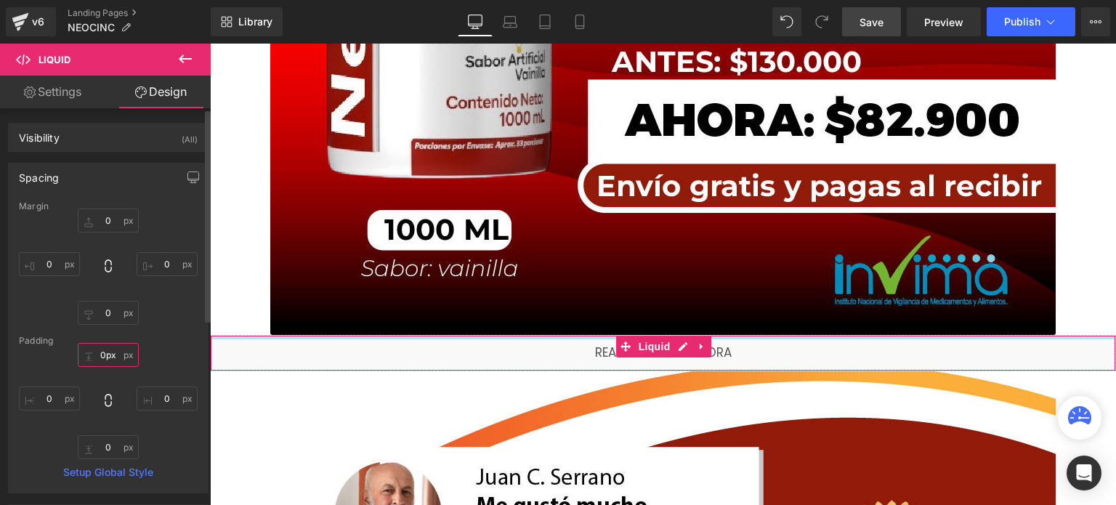
click at [109, 358] on input "0px" at bounding box center [108, 355] width 61 height 24
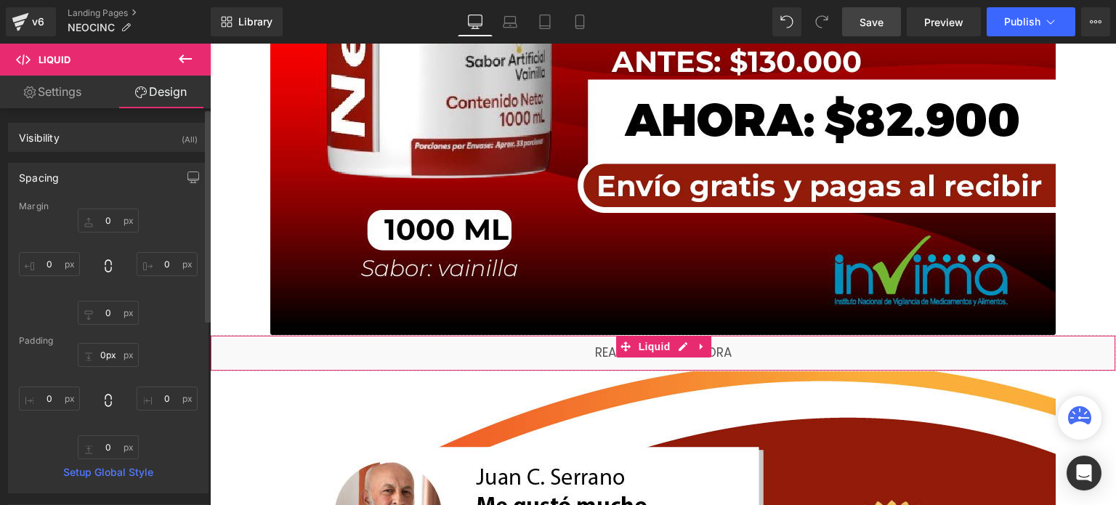
click at [186, 343] on div "Padding" at bounding box center [108, 341] width 179 height 10
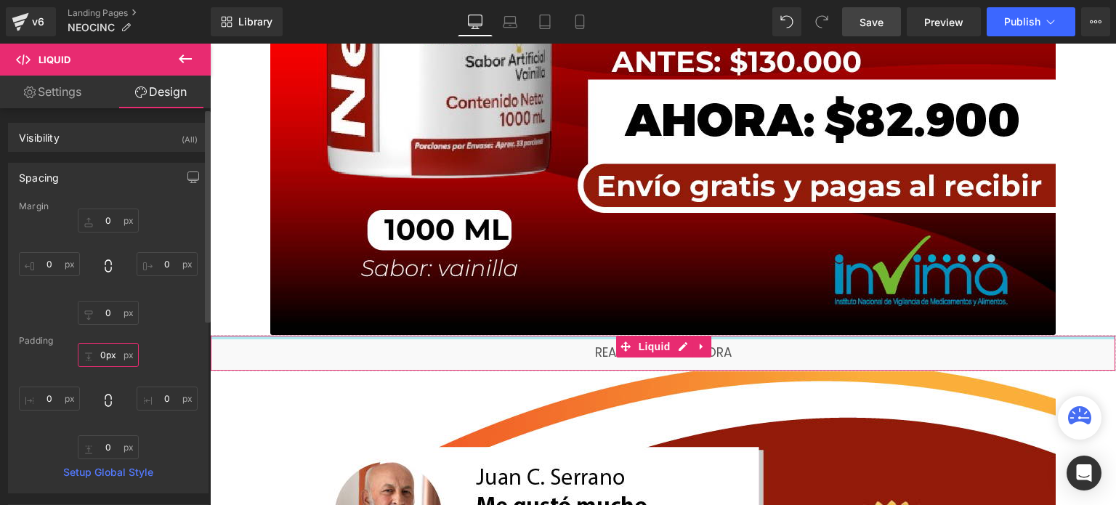
click at [96, 354] on input "0px" at bounding box center [108, 355] width 61 height 24
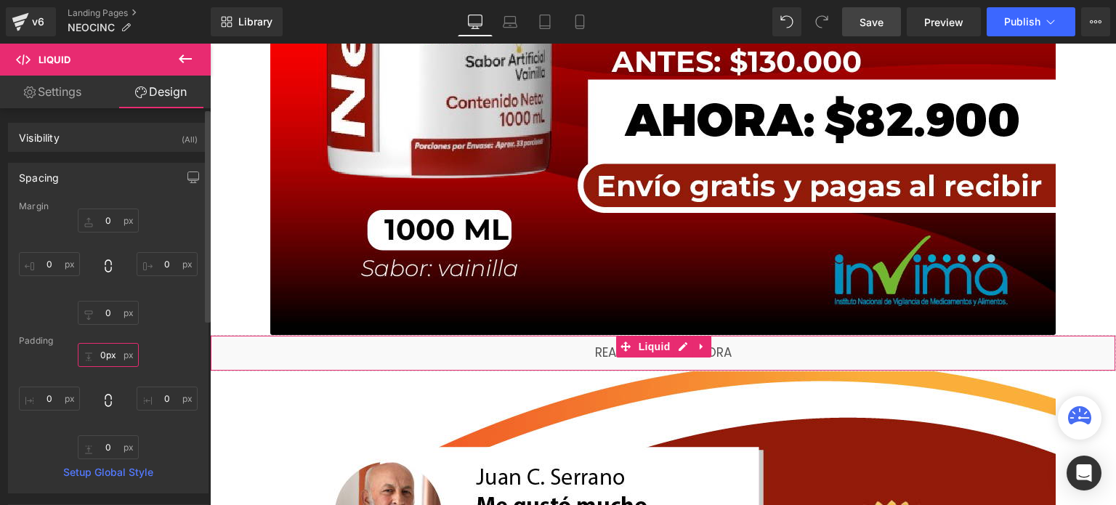
click at [105, 355] on input "0px" at bounding box center [108, 355] width 61 height 24
click at [95, 355] on input "0px" at bounding box center [108, 355] width 61 height 24
type input "10px"
click at [162, 360] on div "20 20 0px 0 0px 0 0px 0" at bounding box center [108, 401] width 179 height 116
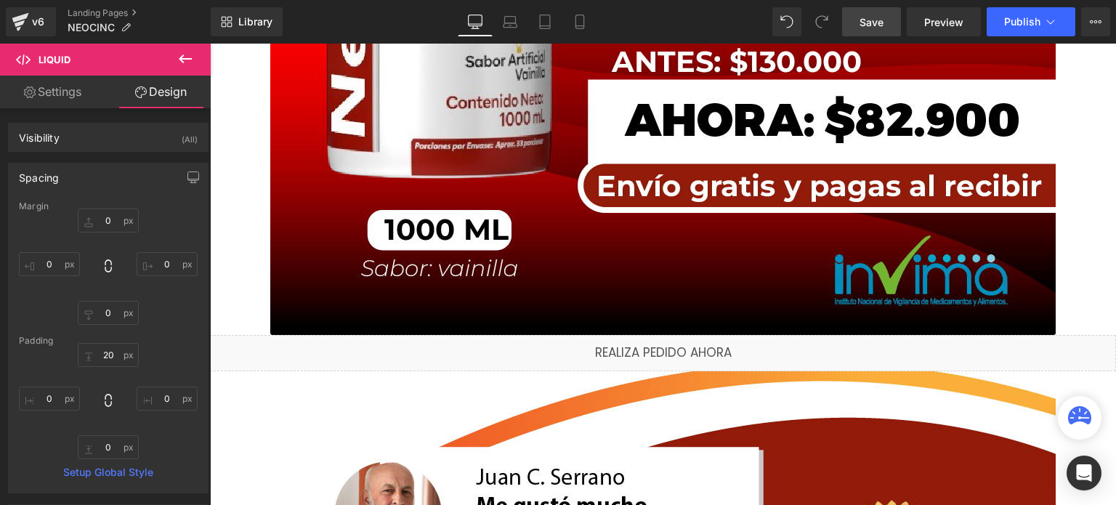
click at [889, 30] on link "Save" at bounding box center [871, 21] width 59 height 29
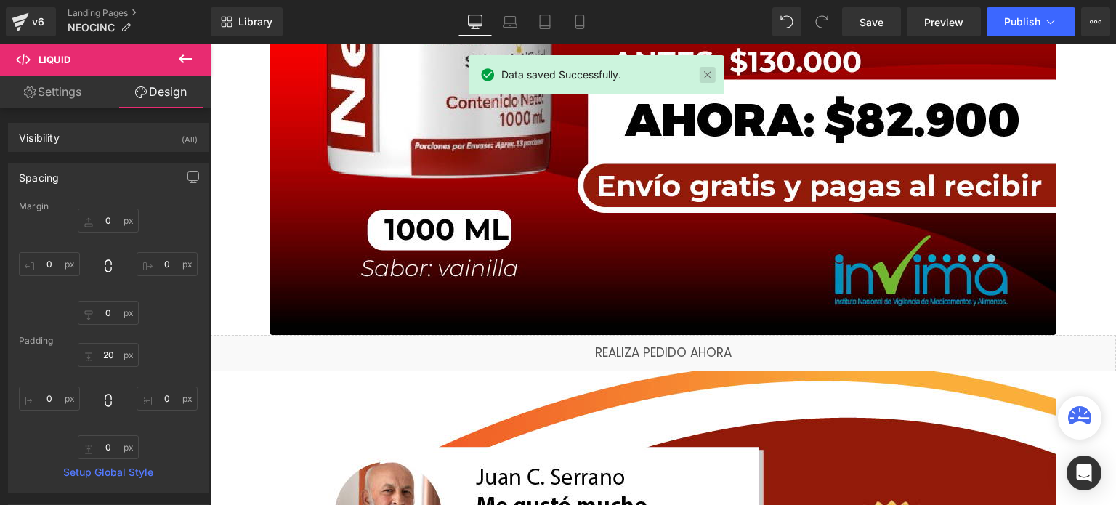
click at [707, 78] on link at bounding box center [708, 75] width 16 height 16
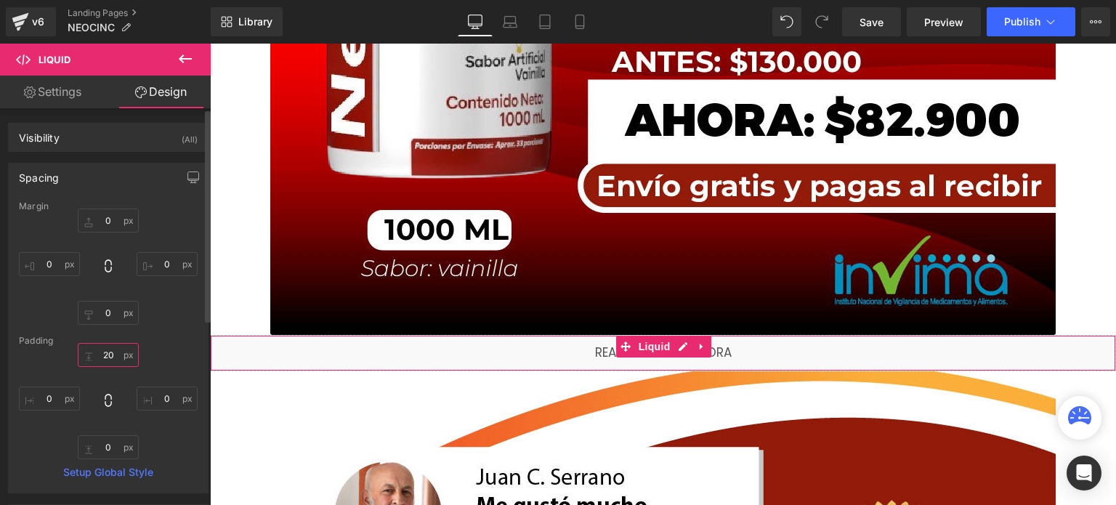
click at [95, 355] on input "20" at bounding box center [108, 355] width 61 height 24
click at [190, 345] on div "Padding" at bounding box center [108, 341] width 179 height 10
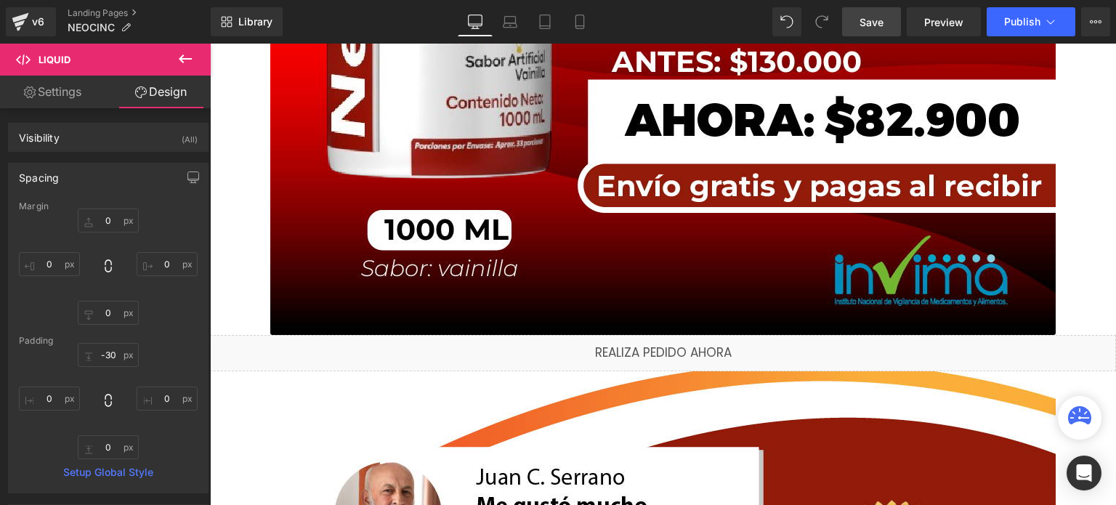
click at [885, 23] on link "Save" at bounding box center [871, 21] width 59 height 29
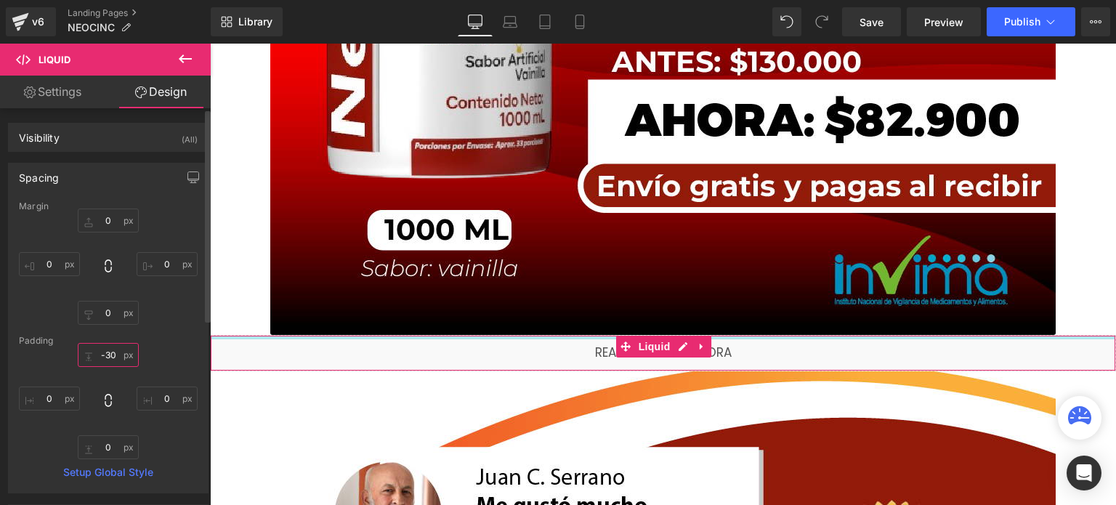
click at [105, 357] on input "-30" at bounding box center [108, 355] width 61 height 24
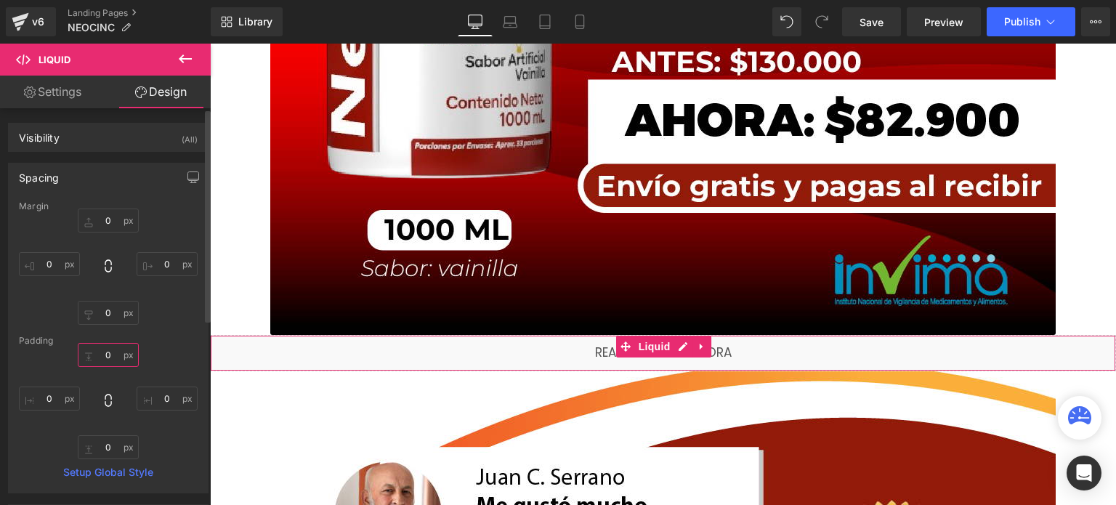
type input "0"
click at [166, 331] on div "Margin 0px 0 0px 0 0px 0 0px 0 [GEOGRAPHIC_DATA] 0 0 0px 0 0px 0 0px 0 Setup Gl…" at bounding box center [108, 346] width 199 height 291
click at [111, 225] on input "0" at bounding box center [108, 221] width 61 height 24
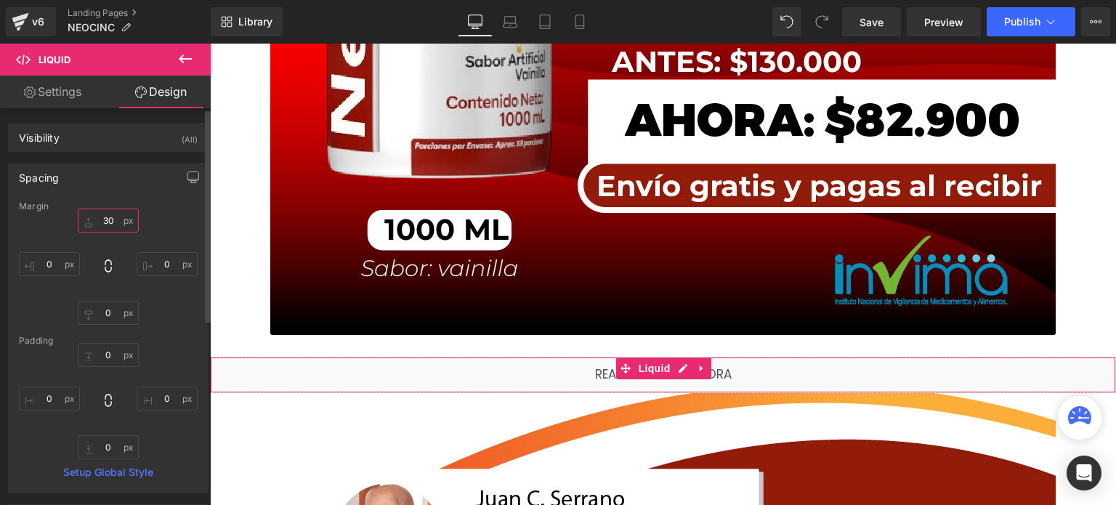
type input "3"
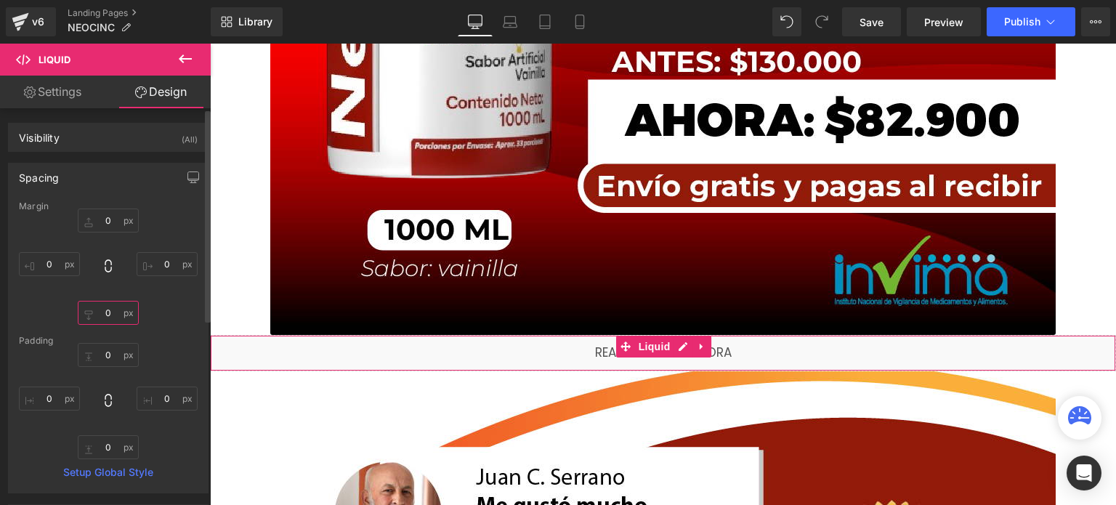
click at [108, 305] on input "0" at bounding box center [108, 313] width 61 height 24
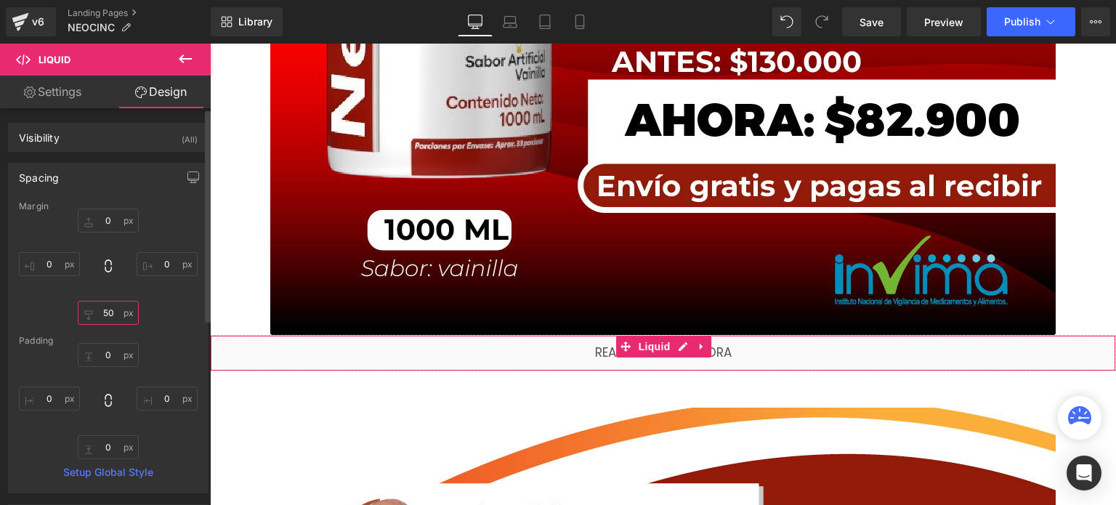
type input "5"
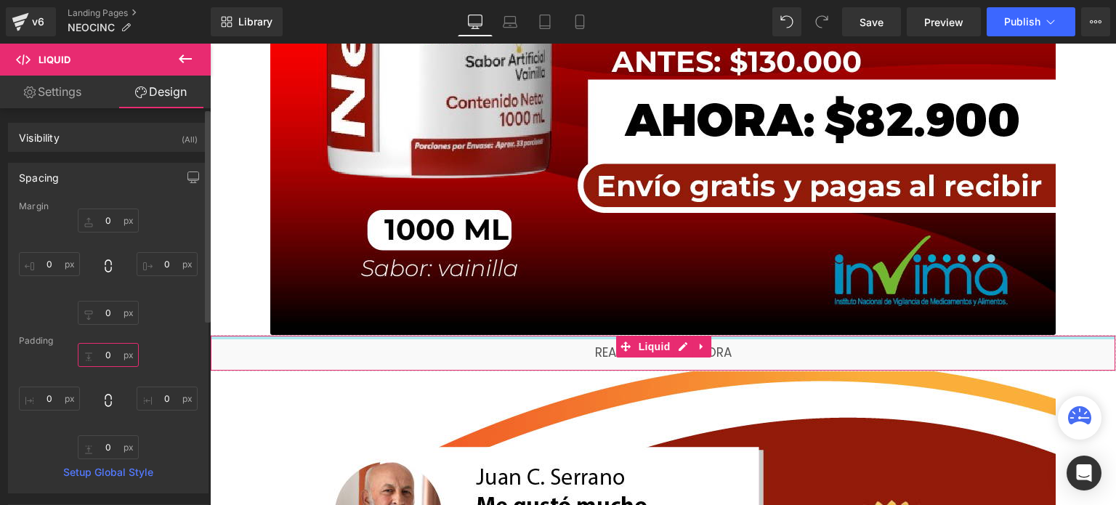
click at [108, 351] on input "0" at bounding box center [108, 355] width 61 height 24
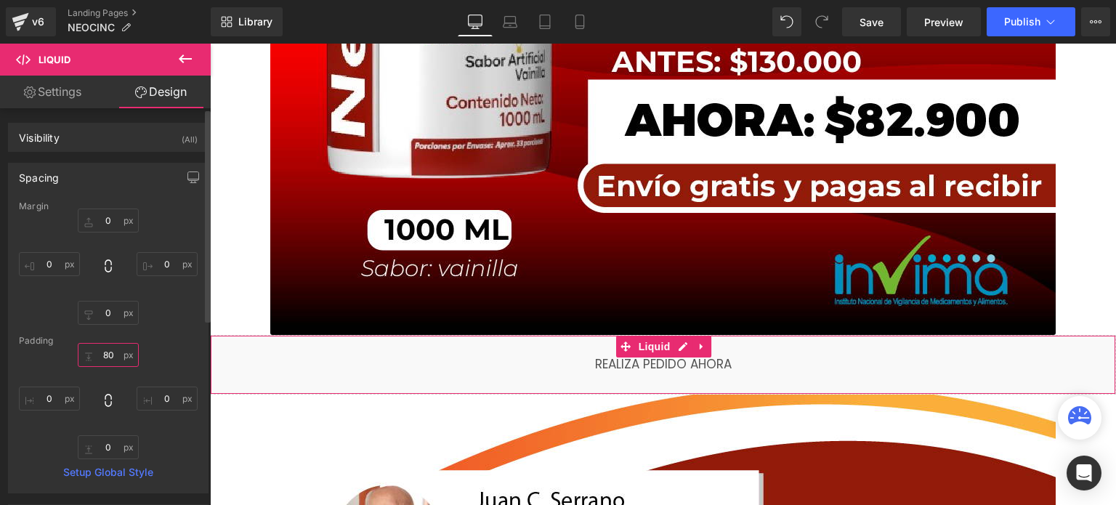
type input "8"
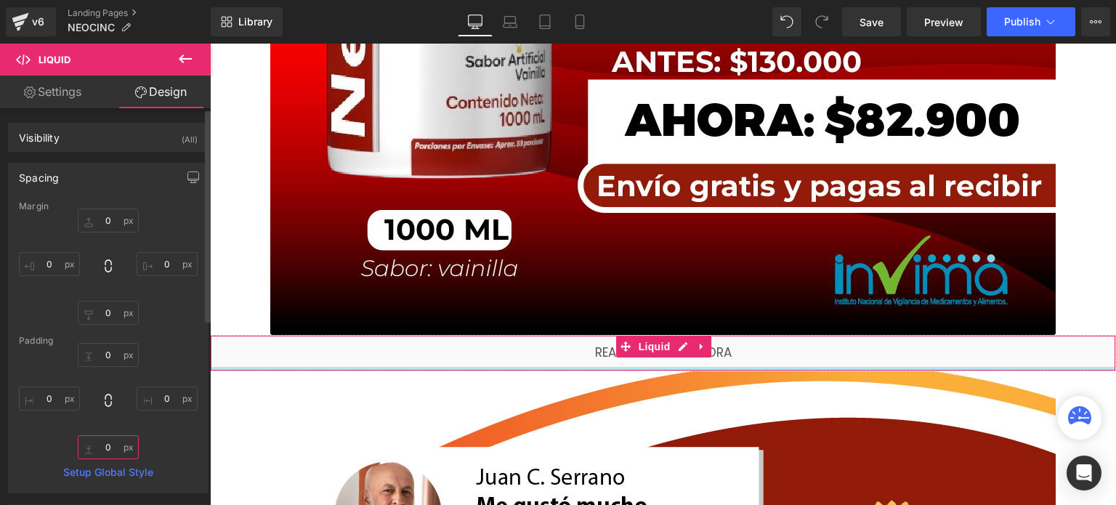
click at [109, 451] on input "0" at bounding box center [108, 447] width 61 height 24
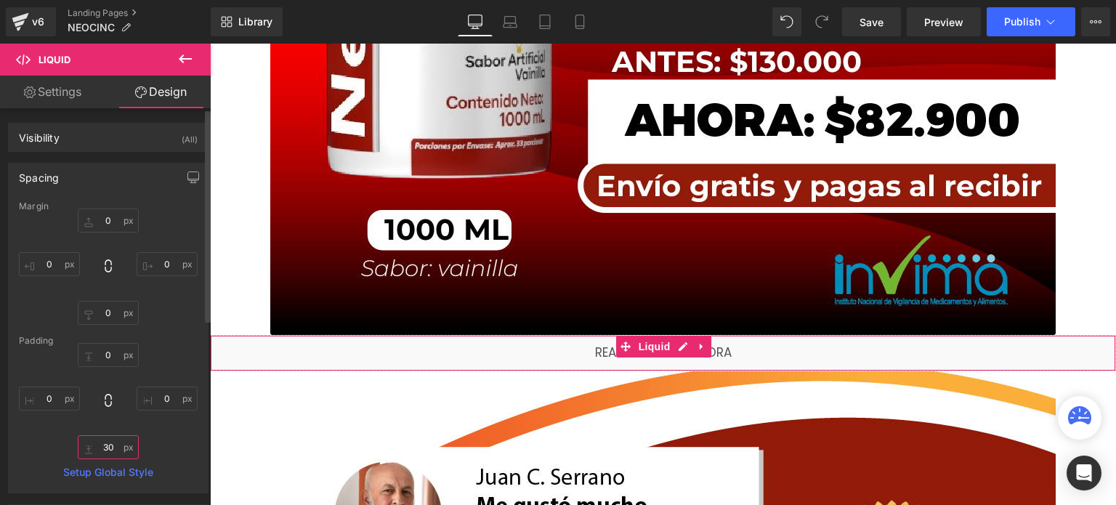
type input "3"
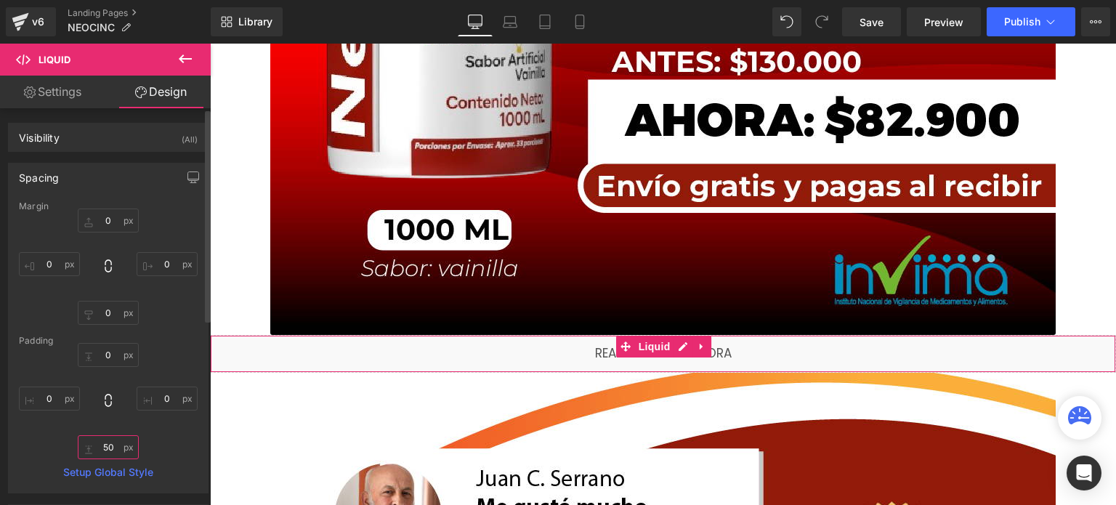
type input "50"
click at [164, 436] on div "0px 0 50 50 0px 0" at bounding box center [108, 401] width 179 height 116
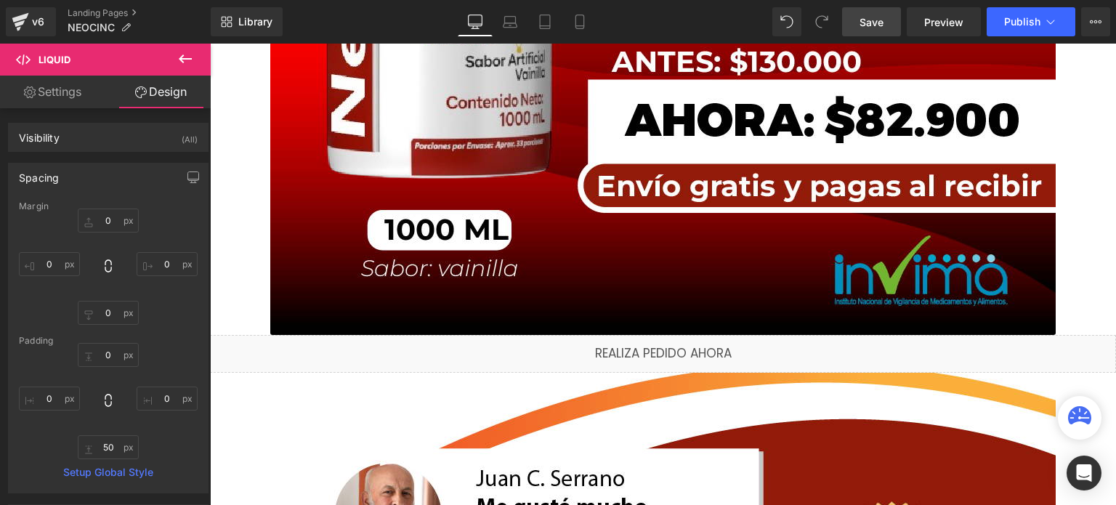
click at [881, 23] on span "Save" at bounding box center [872, 22] width 24 height 15
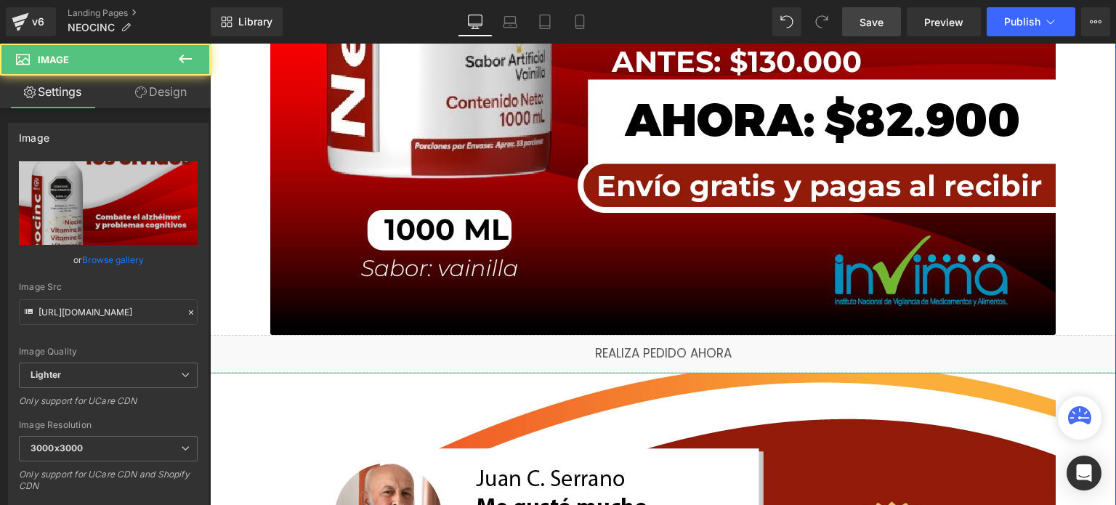
click at [210, 44] on div "50px" at bounding box center [210, 44] width 0 height 0
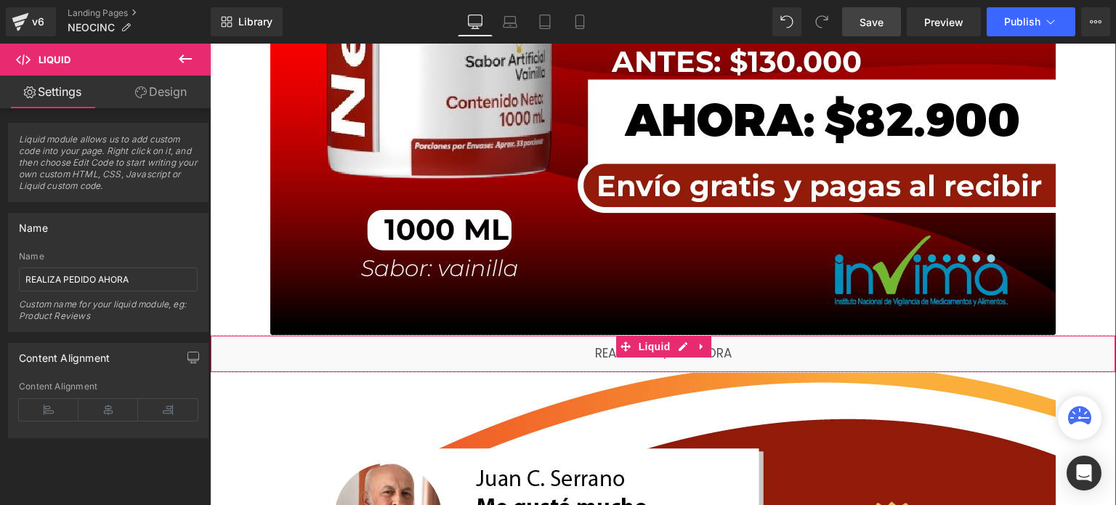
click at [453, 340] on div "50px" at bounding box center [663, 354] width 905 height 36
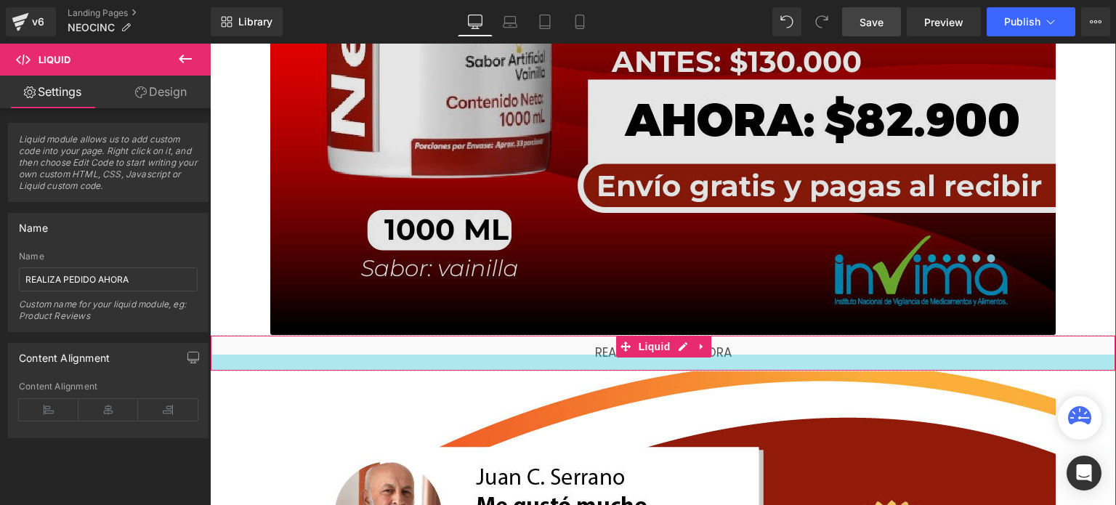
drag, startPoint x: 468, startPoint y: 345, endPoint x: 465, endPoint y: 325, distance: 20.6
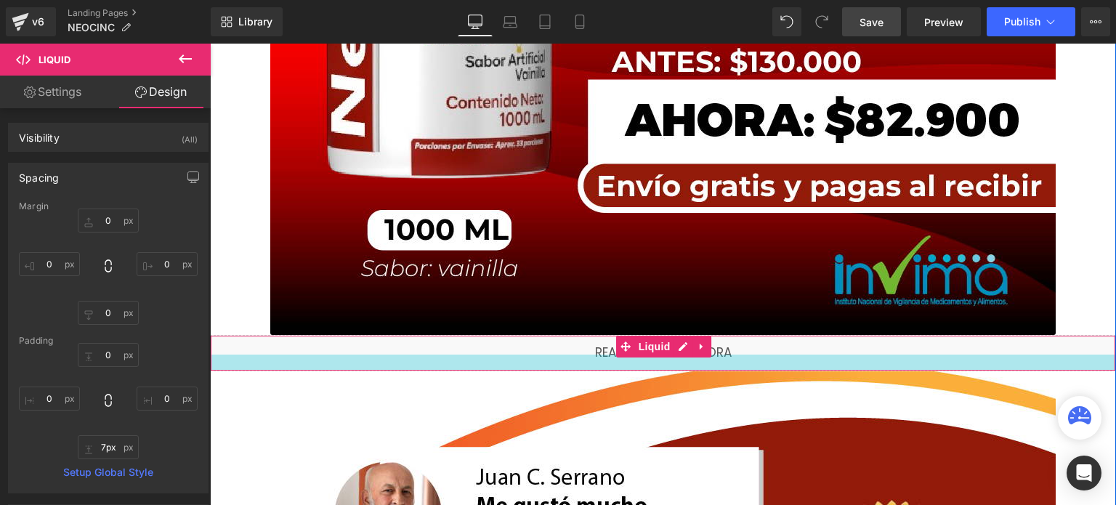
type input "0px"
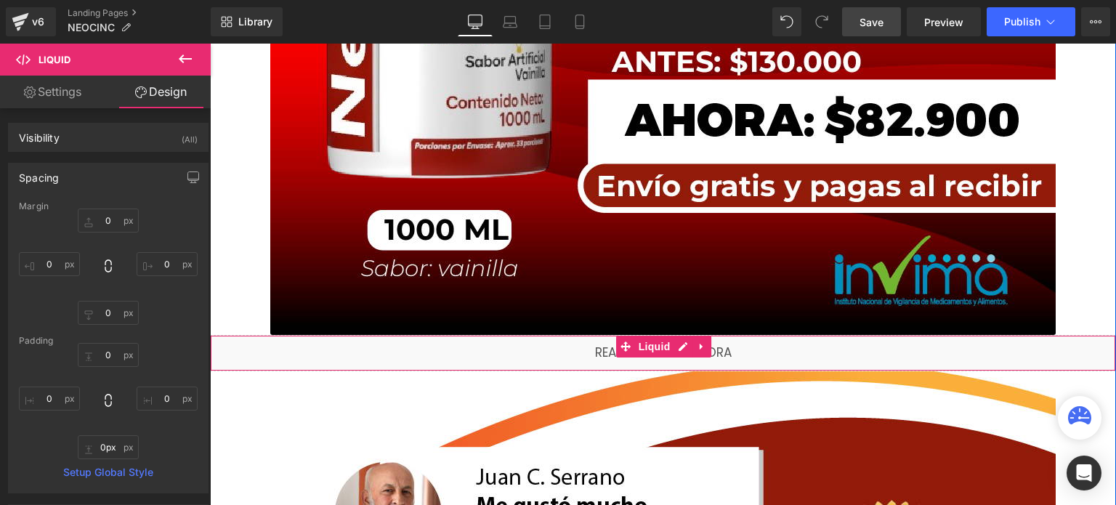
drag, startPoint x: 469, startPoint y: 362, endPoint x: 472, endPoint y: 333, distance: 29.1
click at [472, 335] on div "Liquid NaNpx" at bounding box center [663, 353] width 906 height 36
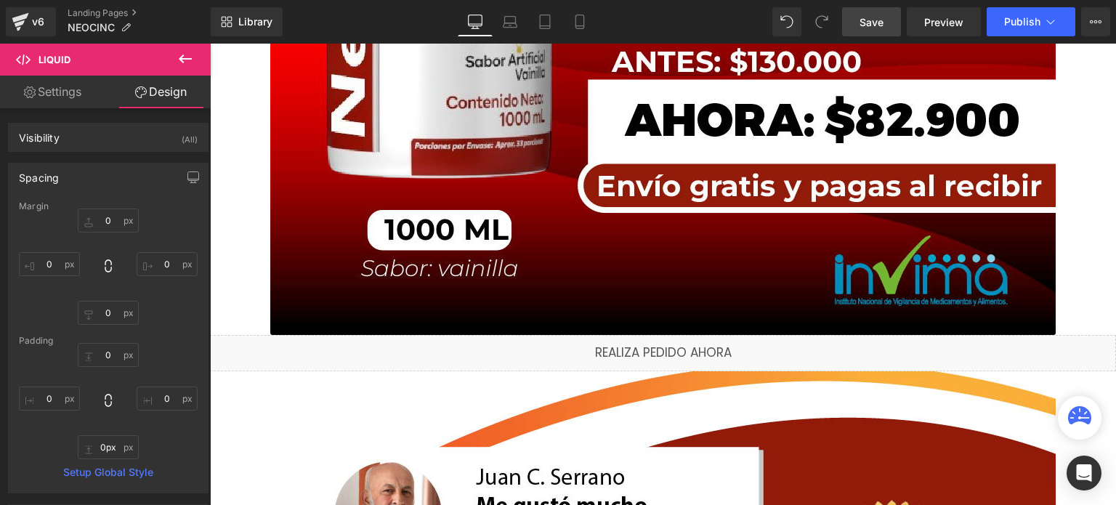
click at [875, 22] on span "Save" at bounding box center [872, 22] width 24 height 15
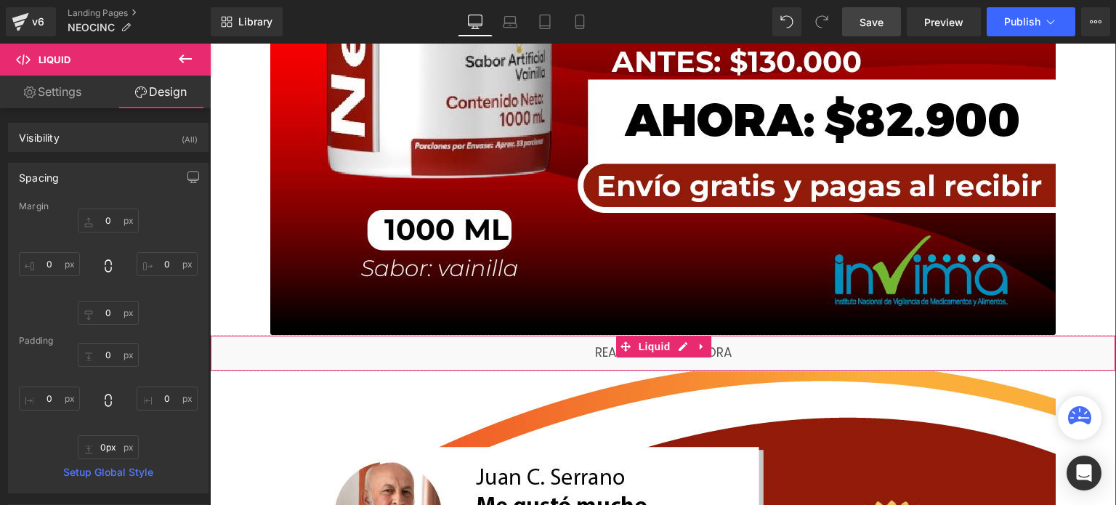
click at [339, 342] on div "Liquid NaNpx" at bounding box center [663, 353] width 906 height 36
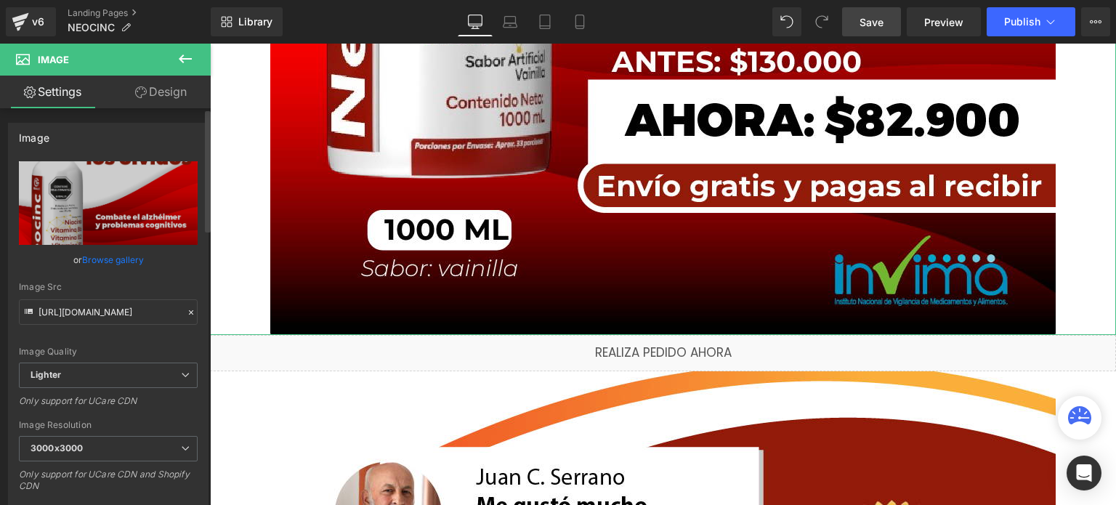
scroll to position [73, 0]
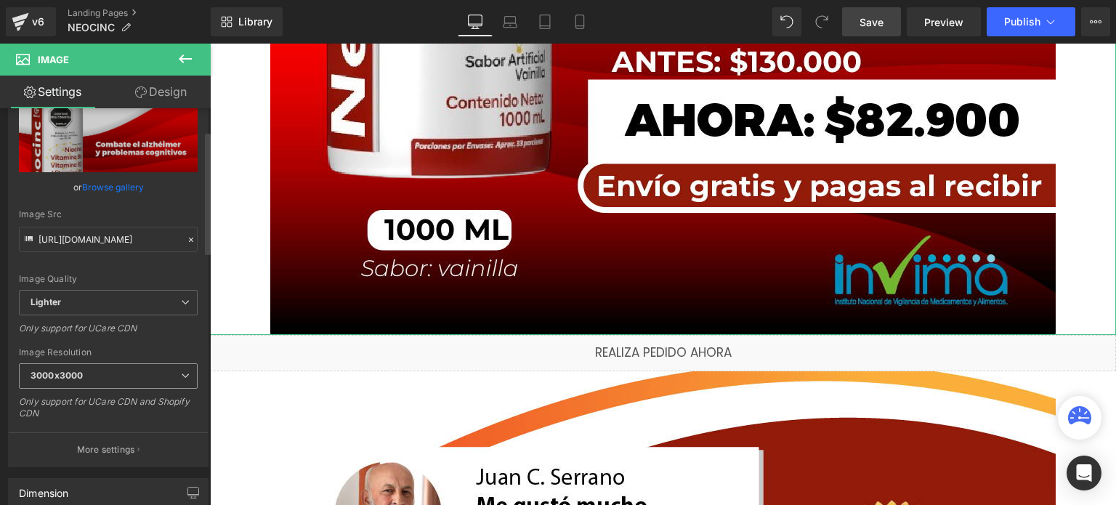
click at [88, 370] on span "3000x3000" at bounding box center [108, 375] width 179 height 25
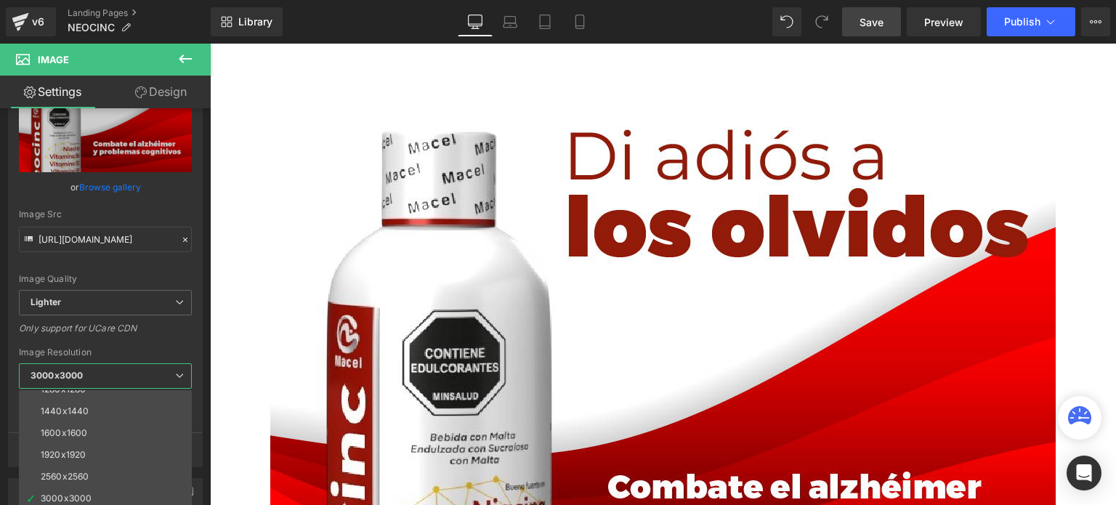
scroll to position [0, 0]
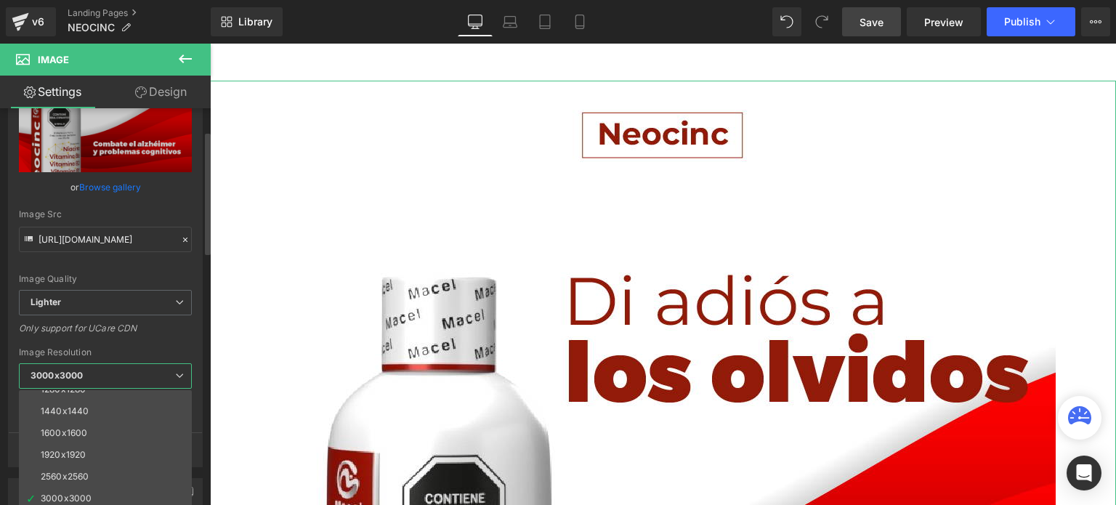
click at [171, 341] on div "Only support for UCare CDN" at bounding box center [105, 333] width 173 height 21
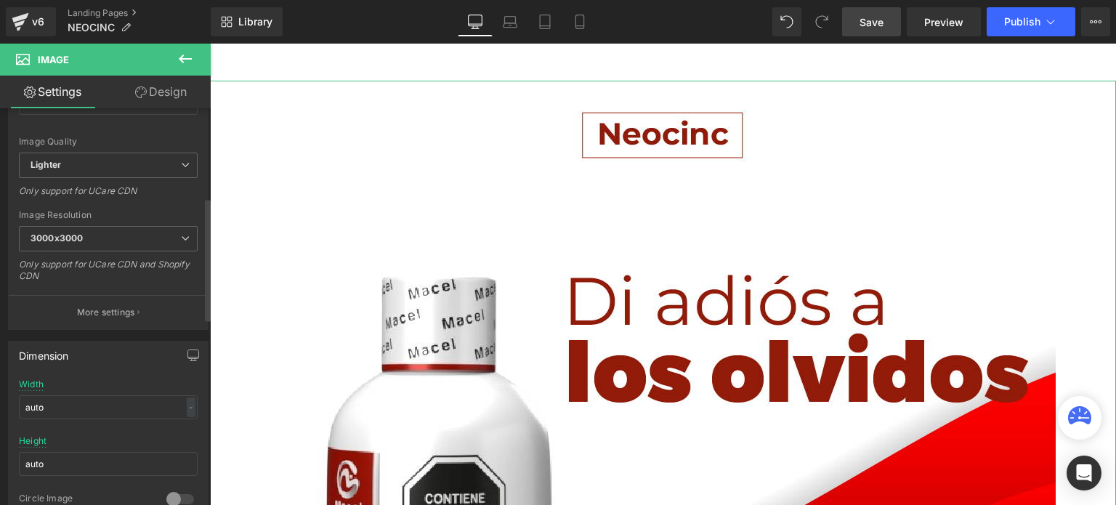
scroll to position [291, 0]
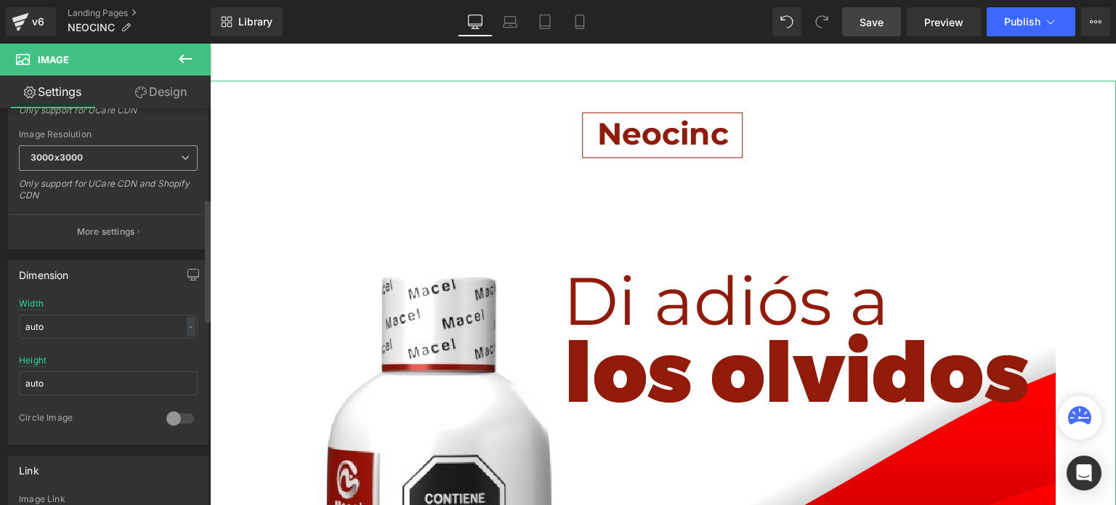
click at [134, 150] on span "3000x3000" at bounding box center [108, 157] width 179 height 25
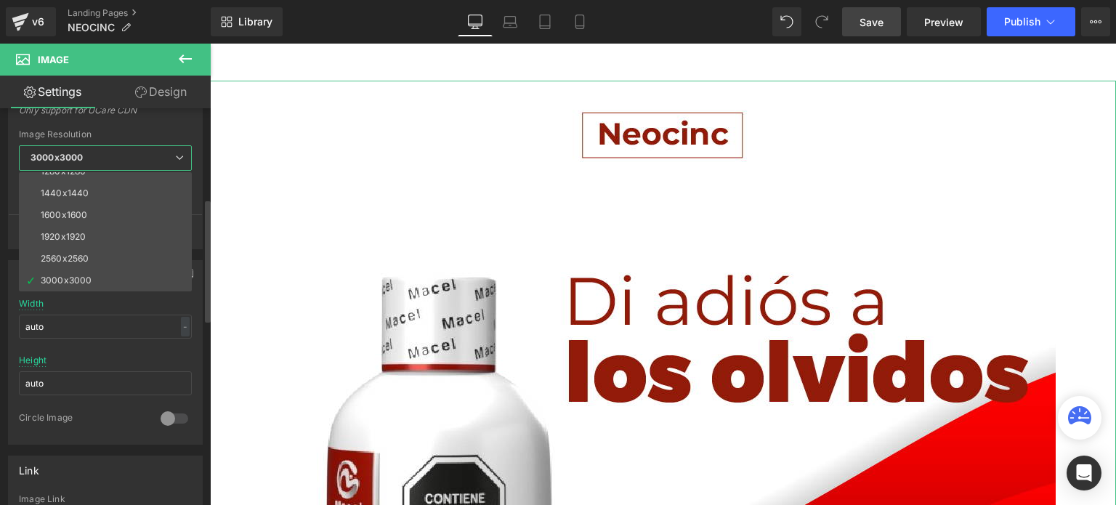
drag, startPoint x: 167, startPoint y: 156, endPoint x: 160, endPoint y: 158, distance: 7.6
click at [161, 158] on span "3000x3000" at bounding box center [105, 157] width 173 height 25
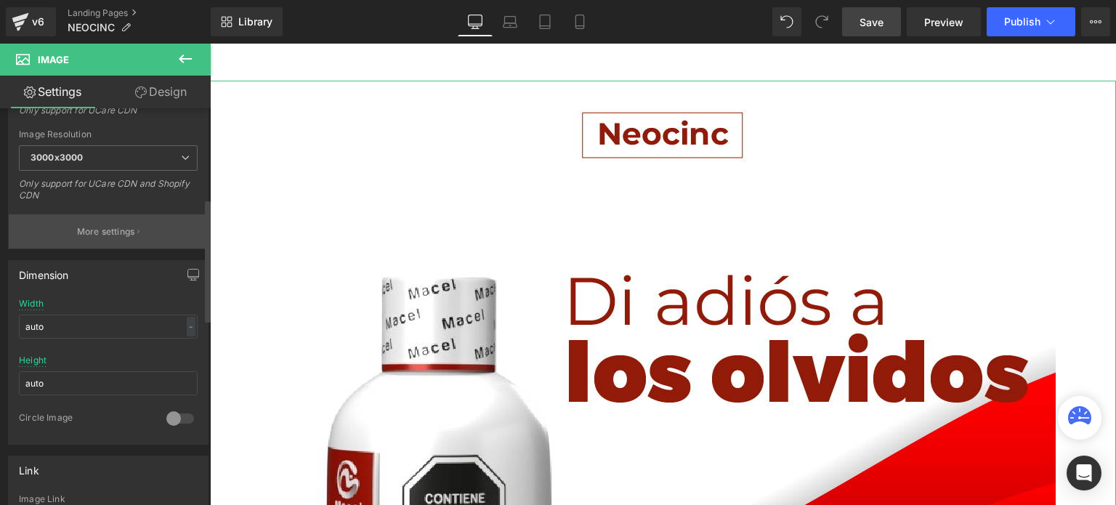
click at [142, 235] on button "More settings" at bounding box center [108, 231] width 199 height 34
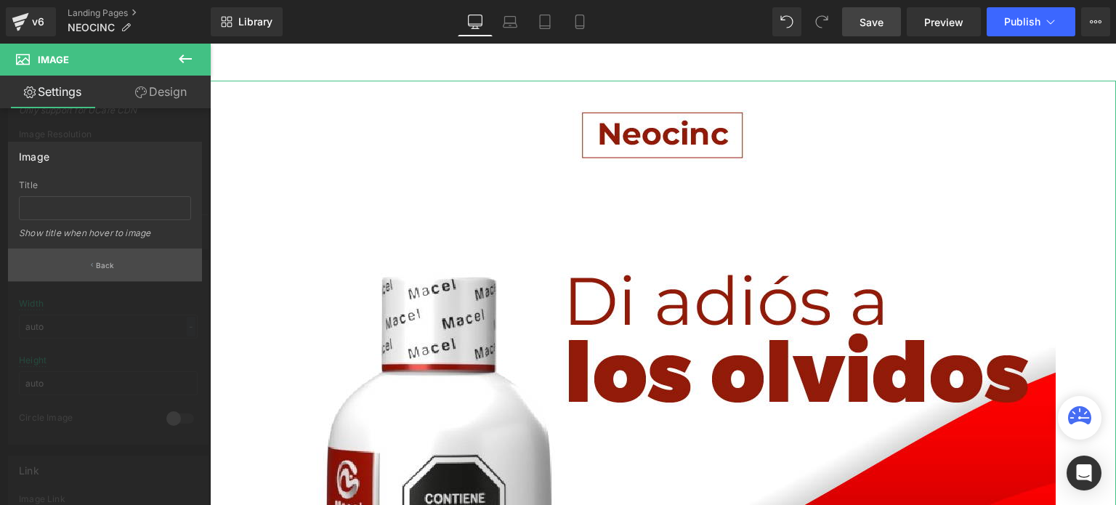
click at [119, 273] on button "Back" at bounding box center [105, 265] width 194 height 33
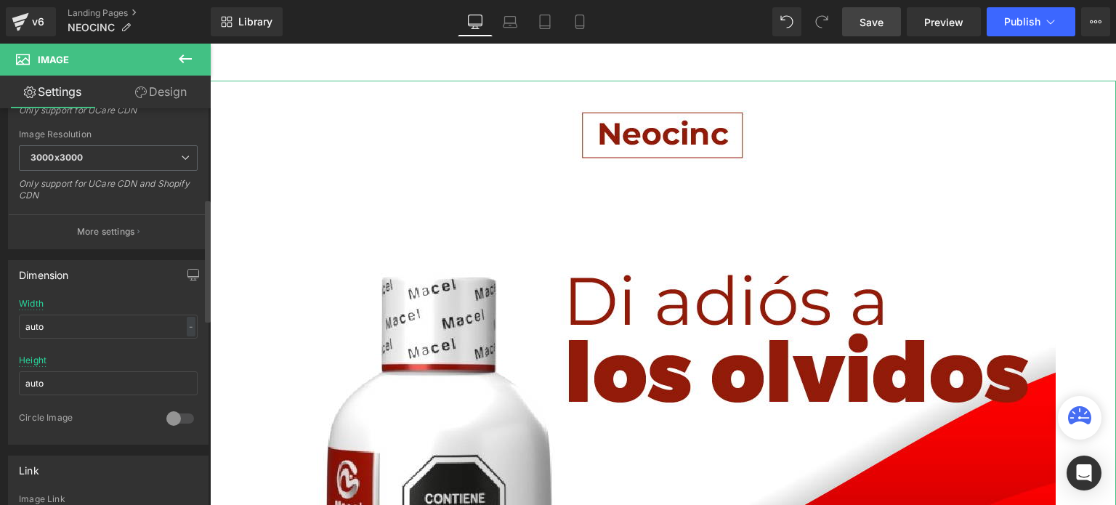
scroll to position [0, 0]
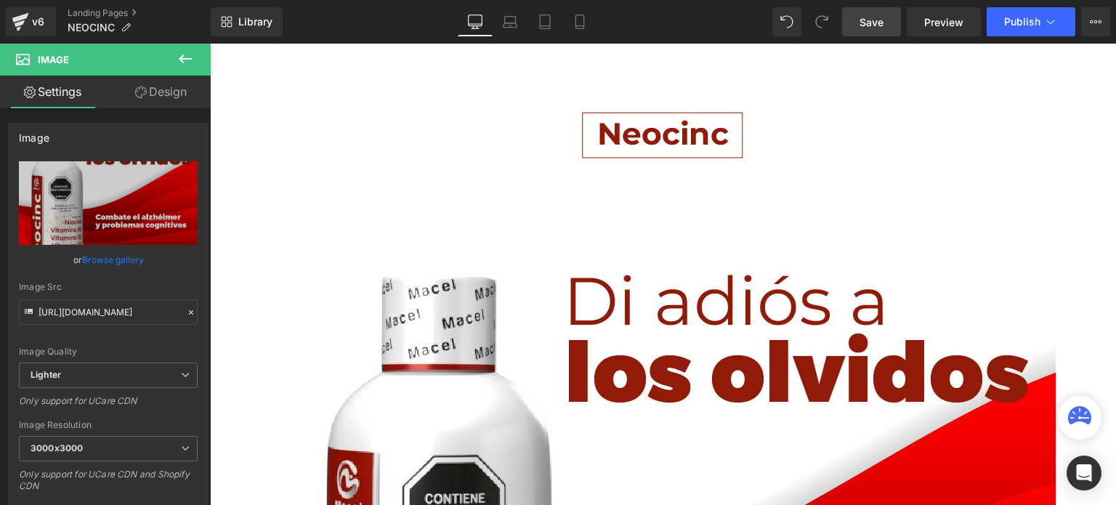
click at [189, 69] on button at bounding box center [185, 60] width 51 height 32
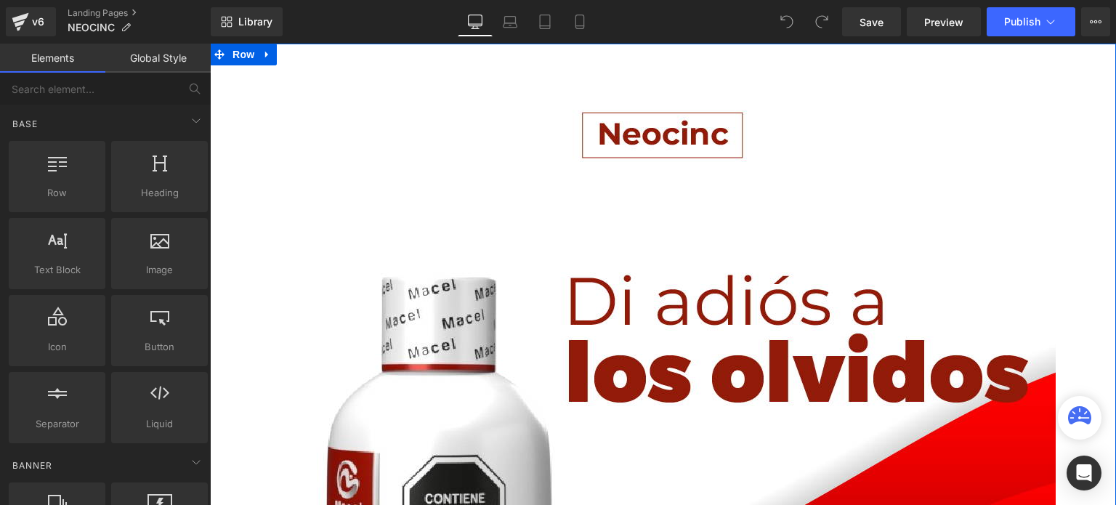
click at [427, 63] on div "Add To Cart (P) Cart Button" at bounding box center [663, 62] width 892 height 36
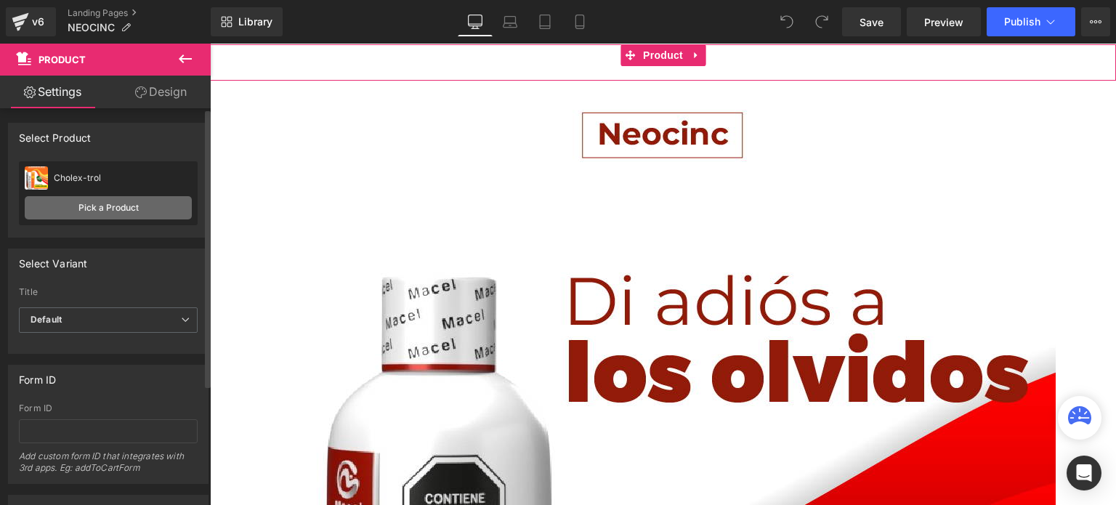
click at [94, 202] on link "Pick a Product" at bounding box center [108, 207] width 167 height 23
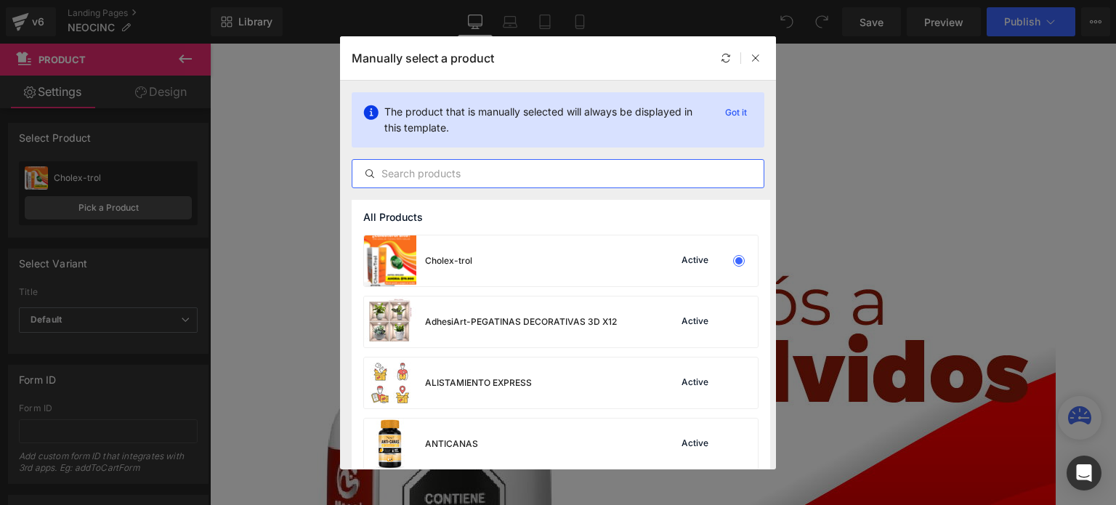
click at [445, 168] on input "text" at bounding box center [557, 173] width 411 height 17
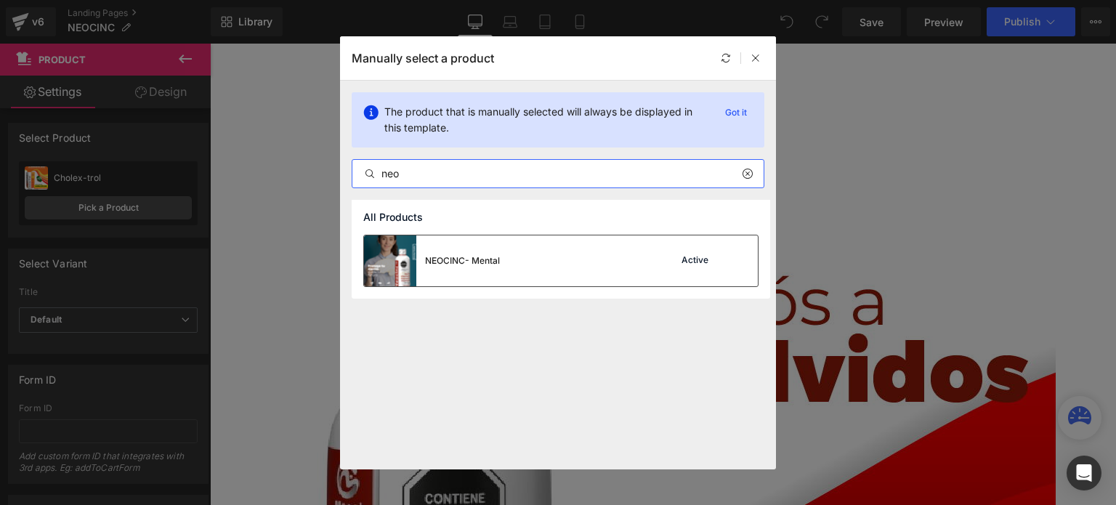
type input "neo"
click at [489, 270] on div "NEOCINC- Mental" at bounding box center [432, 260] width 136 height 51
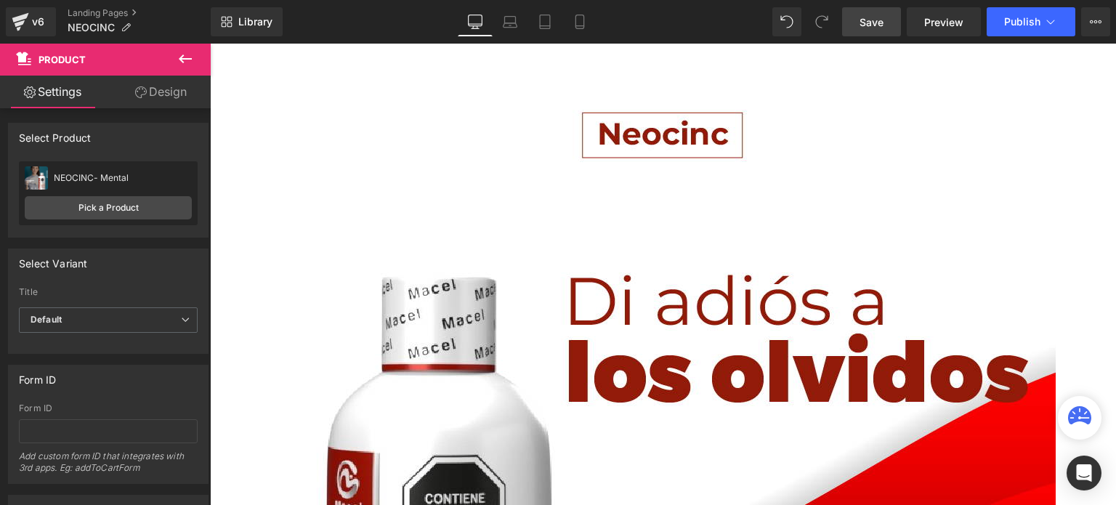
click at [861, 16] on span "Save" at bounding box center [872, 22] width 24 height 15
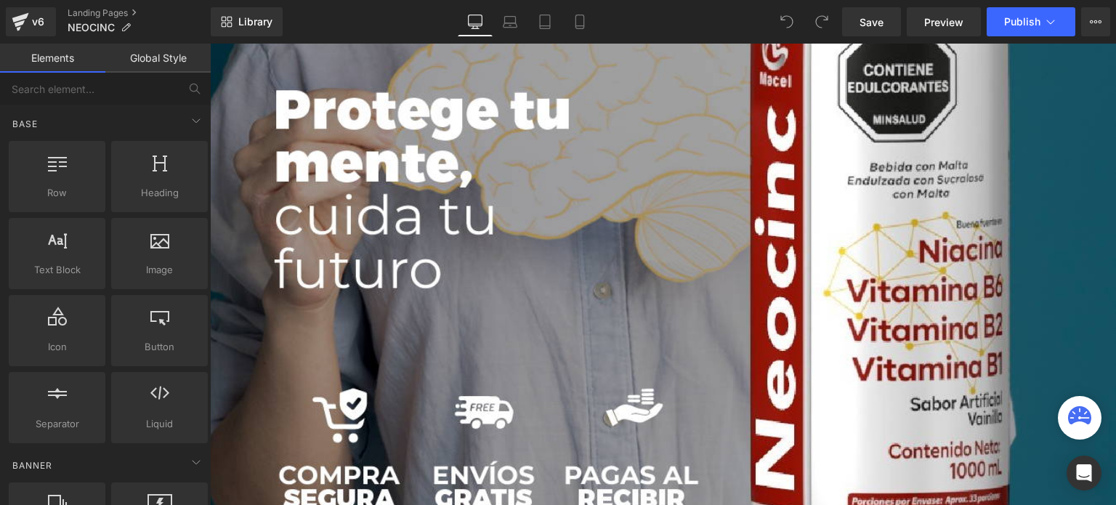
scroll to position [872, 0]
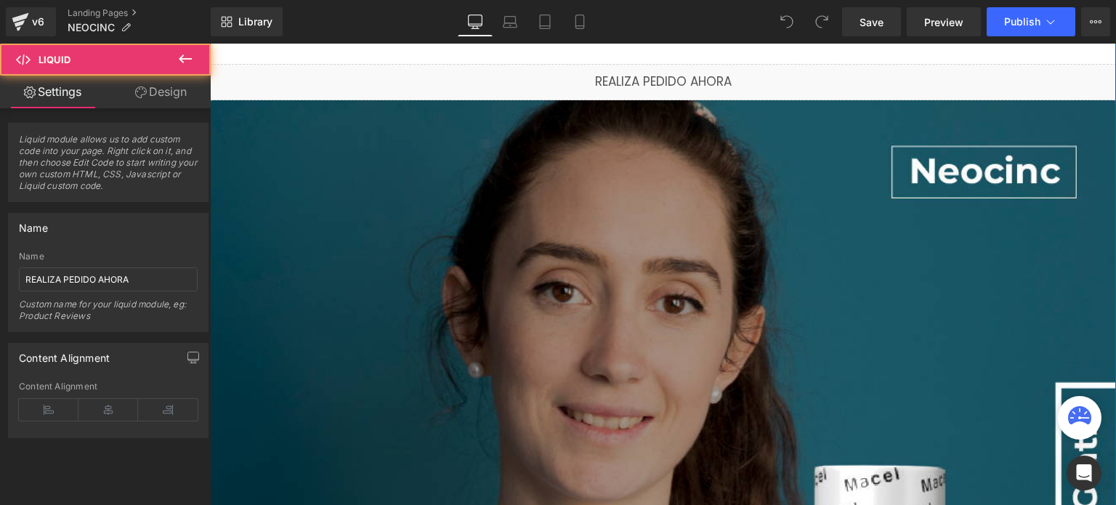
scroll to position [0, 0]
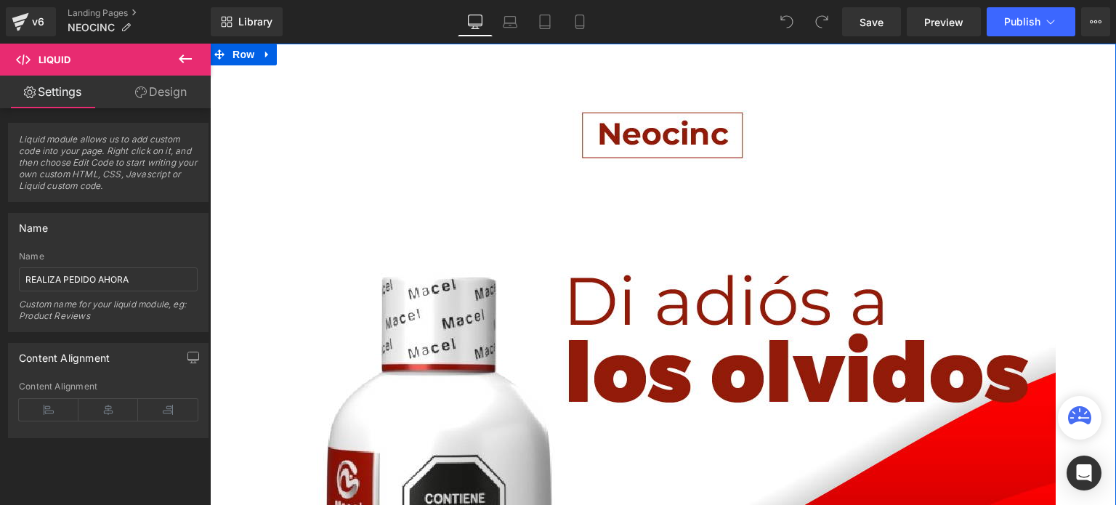
click at [483, 66] on div "Add To Cart (P) Cart Button" at bounding box center [663, 62] width 892 height 36
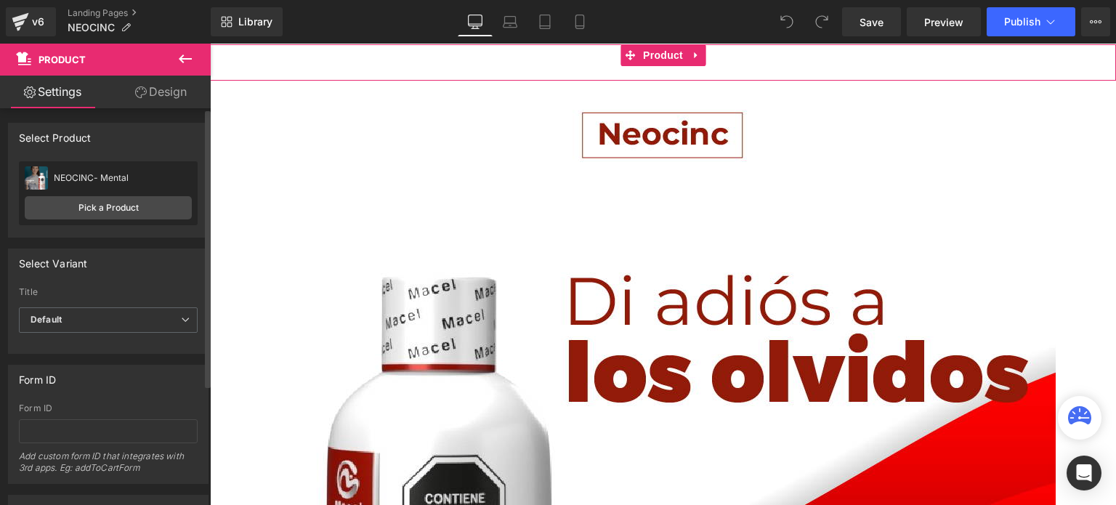
click at [138, 148] on div "Select Product" at bounding box center [108, 138] width 199 height 28
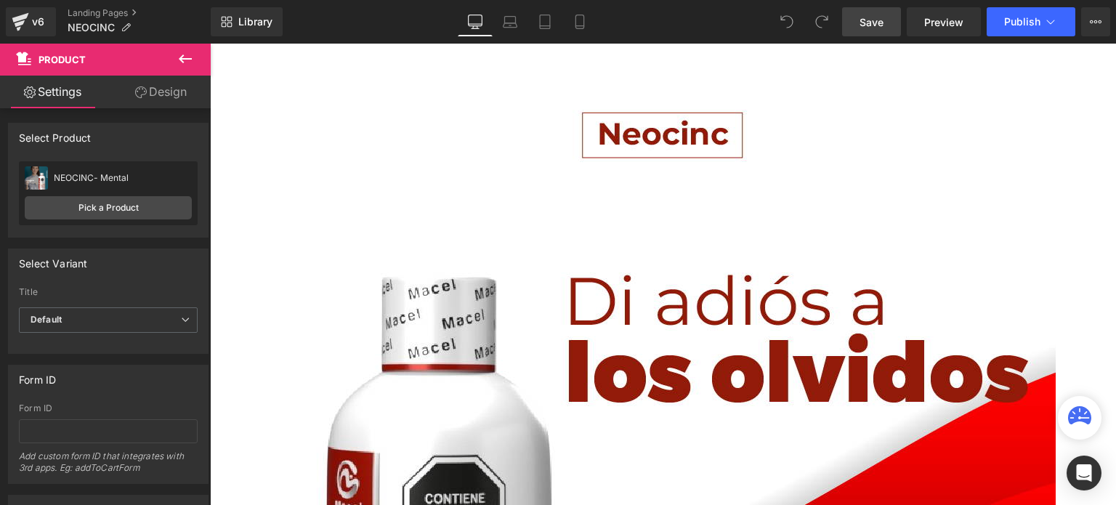
click at [877, 18] on span "Save" at bounding box center [872, 22] width 24 height 15
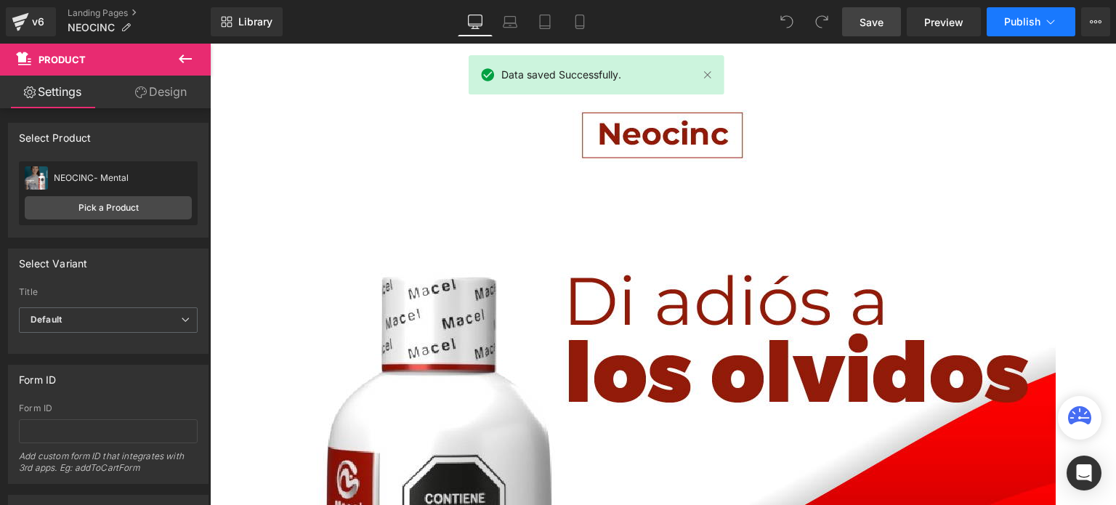
click at [1041, 20] on button "Publish" at bounding box center [1031, 21] width 89 height 29
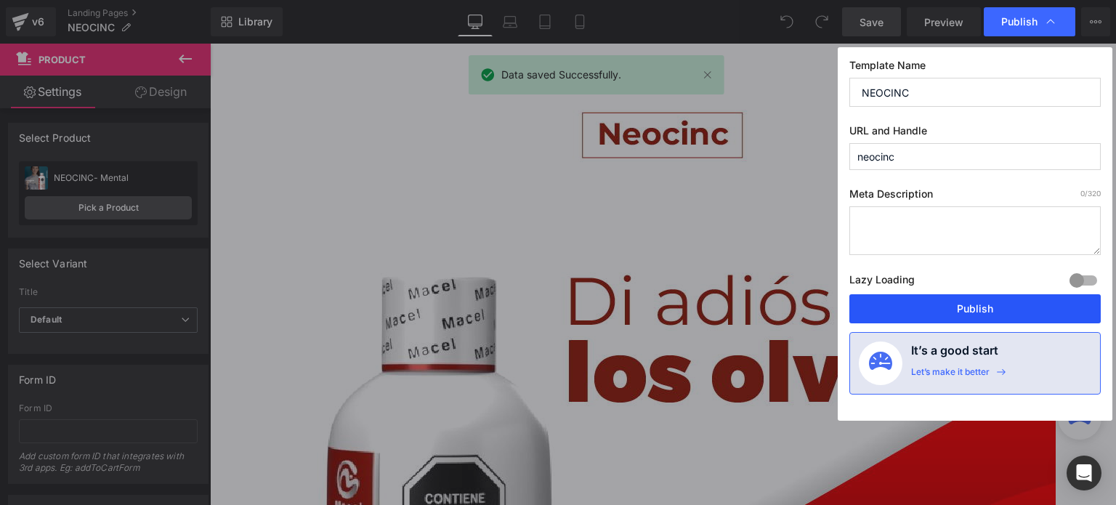
click at [974, 320] on button "Publish" at bounding box center [974, 308] width 251 height 29
